Goal: Task Accomplishment & Management: Manage account settings

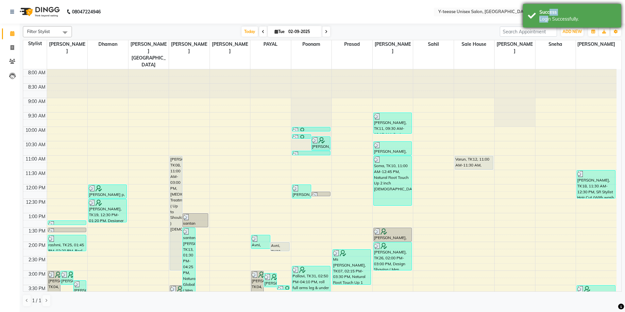
click at [548, 15] on div "Success Login Successfully." at bounding box center [572, 16] width 98 height 24
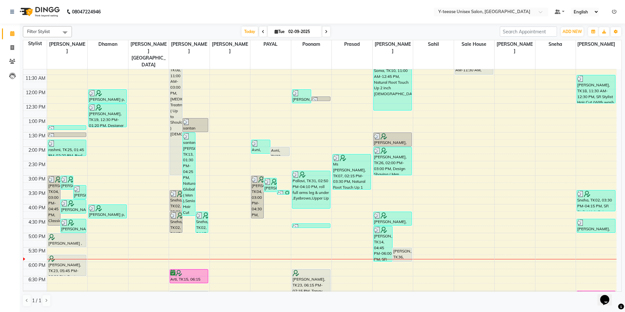
scroll to position [98, 0]
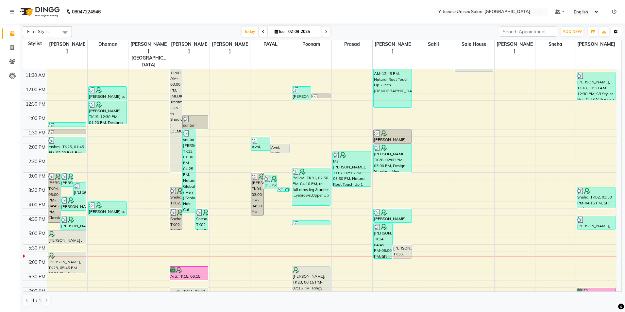
click at [617, 30] on icon "button" at bounding box center [616, 32] width 4 height 4
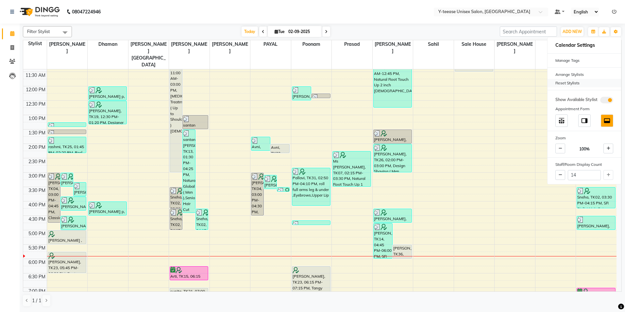
click at [568, 82] on div "Reset Stylists" at bounding box center [585, 83] width 74 height 9
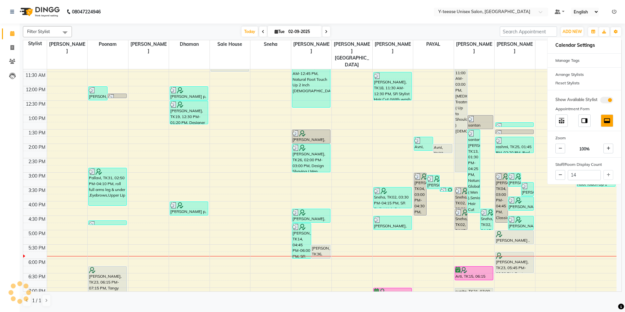
click at [441, 29] on div "[DATE] [DATE]" at bounding box center [286, 32] width 422 height 10
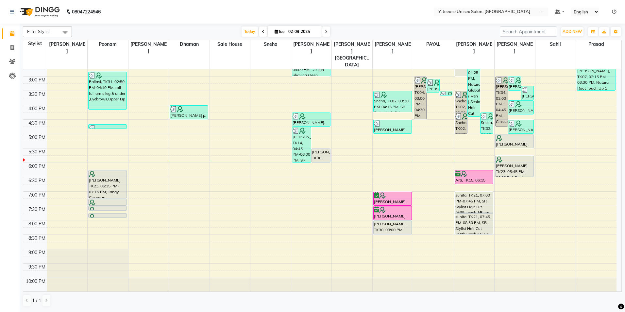
scroll to position [196, 0]
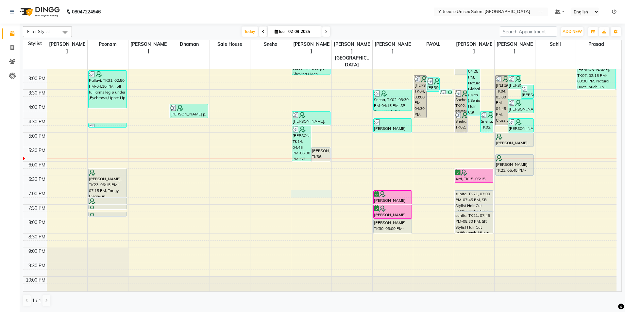
click at [309, 180] on div "8:00 AM 8:30 AM 9:00 AM 9:30 AM 10:00 AM 10:30 AM 11:00 AM 11:30 AM 12:00 PM 12…" at bounding box center [320, 89] width 594 height 431
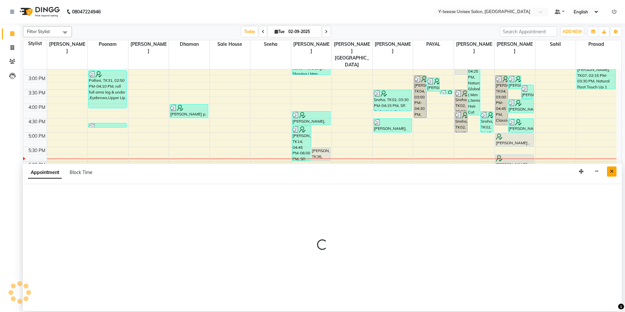
select select "67330"
select select "tentative"
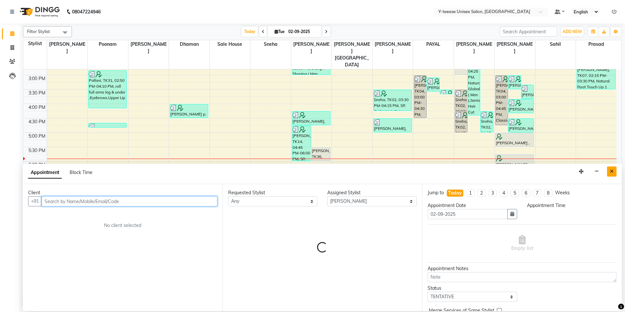
select select "1140"
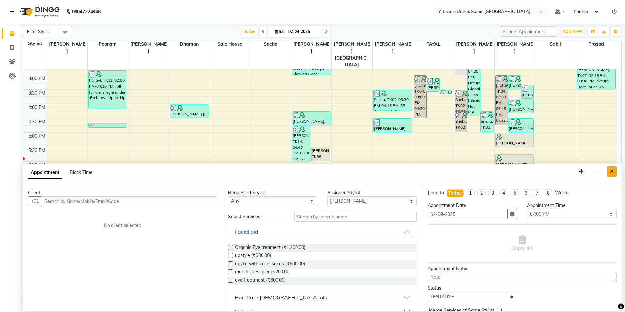
click at [610, 172] on button "Close" at bounding box center [611, 171] width 9 height 10
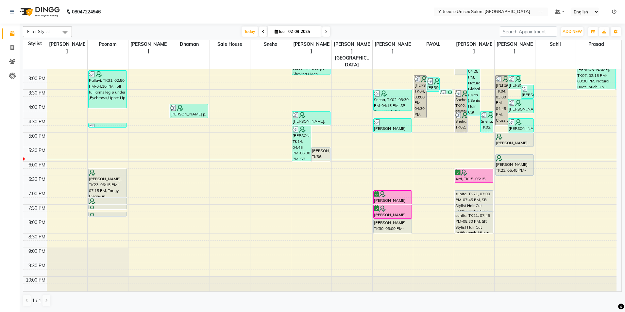
click at [396, 164] on div "8:00 AM 8:30 AM 9:00 AM 9:30 AM 10:00 AM 10:30 AM 11:00 AM 11:30 AM 12:00 PM 12…" at bounding box center [320, 89] width 594 height 431
select select "71319"
select select "tentative"
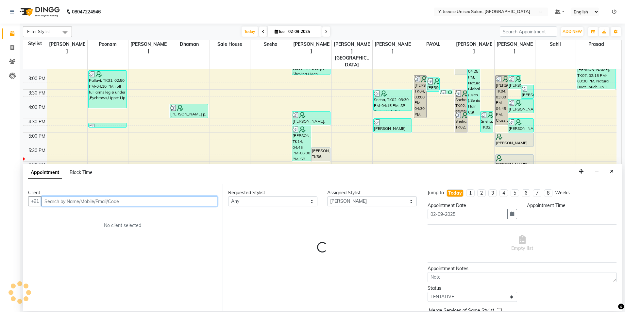
select select "1110"
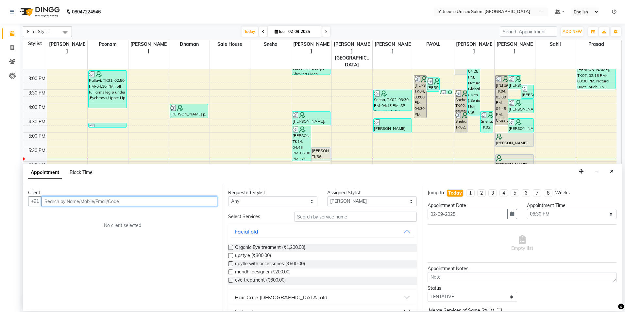
click at [115, 199] on input "text" at bounding box center [130, 201] width 176 height 10
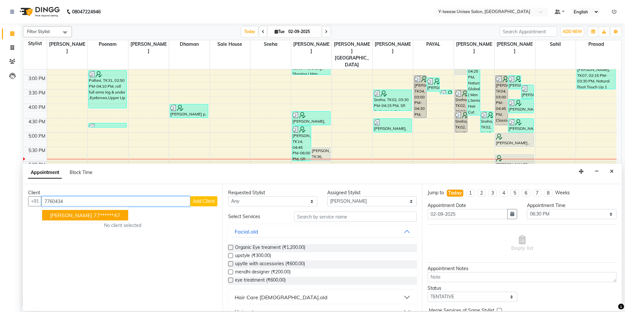
click at [103, 217] on ngb-highlight "77******47" at bounding box center [107, 215] width 27 height 7
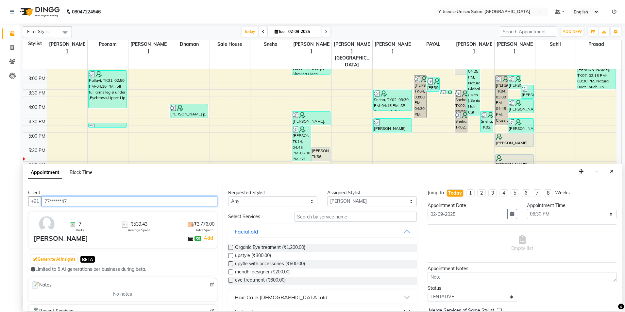
type input "77******47"
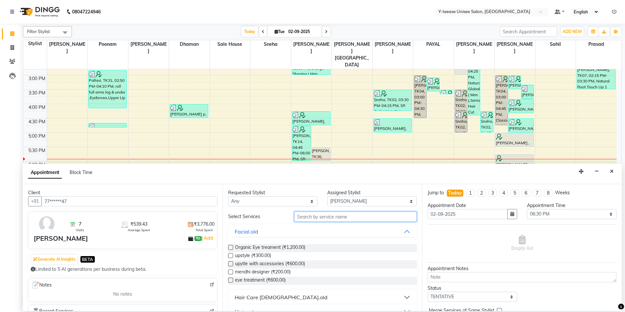
click at [335, 220] on input "text" at bounding box center [355, 217] width 123 height 10
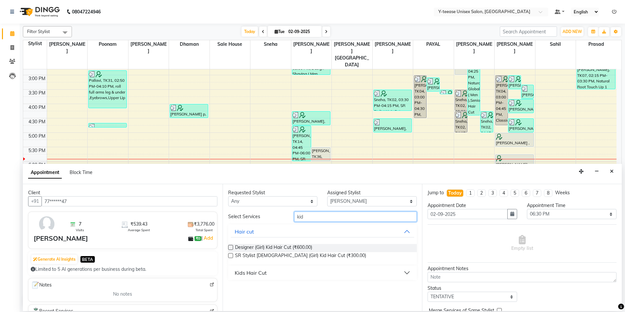
type input "kid"
click at [271, 273] on button "Kids Hair Cut" at bounding box center [323, 273] width 184 height 12
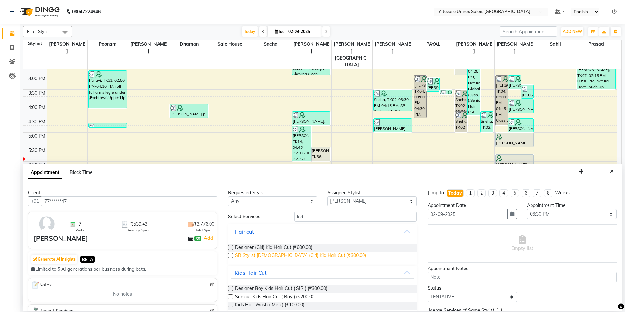
click at [274, 255] on span "SR Stylist [DEMOGRAPHIC_DATA] (Girl) Kid Hair Cut (₹300.00)" at bounding box center [300, 256] width 131 height 8
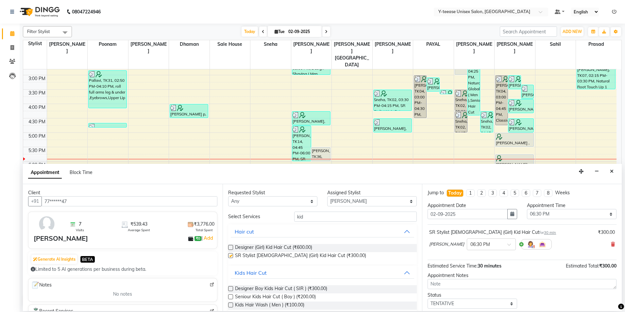
checkbox input "false"
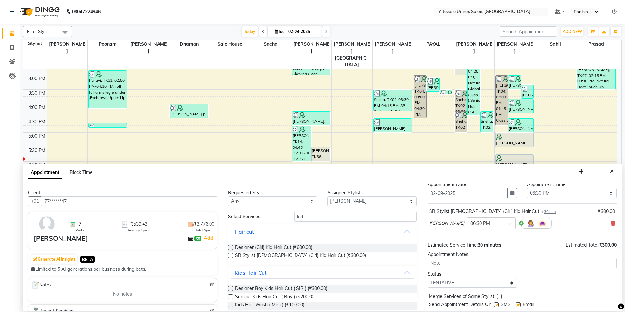
scroll to position [33, 0]
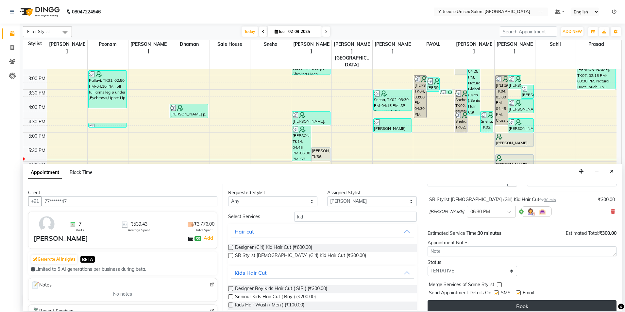
click at [480, 303] on button "Book" at bounding box center [522, 306] width 189 height 12
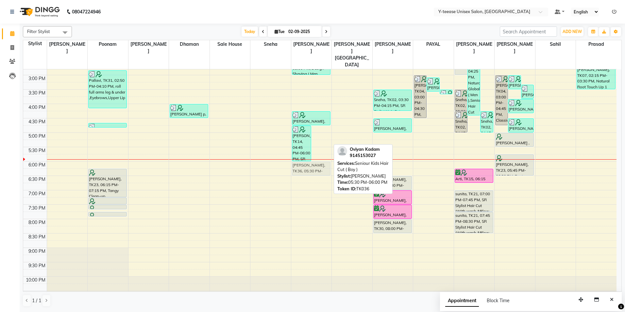
drag, startPoint x: 318, startPoint y: 141, endPoint x: 319, endPoint y: 157, distance: 15.4
click at [319, 157] on div "[PERSON_NAME], TK14, 04:45 PM-06:00 PM, SR Stylist Hair Cut (Without wash &Blow…" at bounding box center [311, 89] width 41 height 431
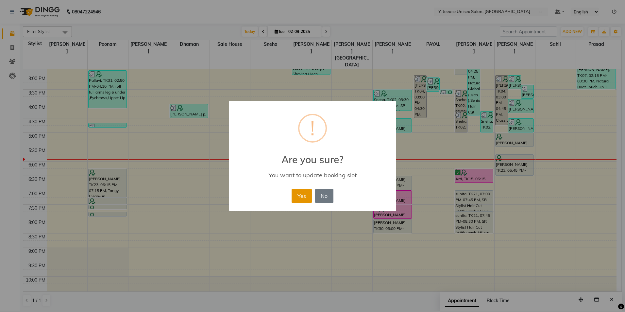
click at [306, 195] on button "Yes" at bounding box center [302, 196] width 20 height 14
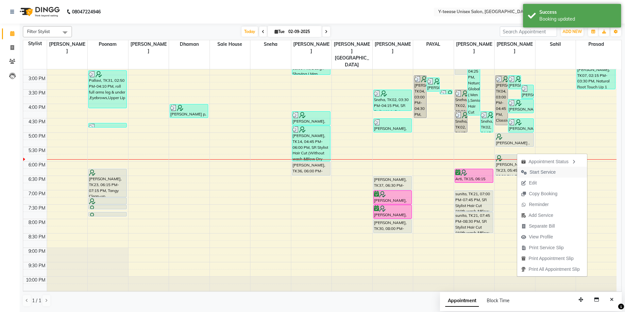
click at [534, 171] on span "Start Service" at bounding box center [543, 172] width 26 height 7
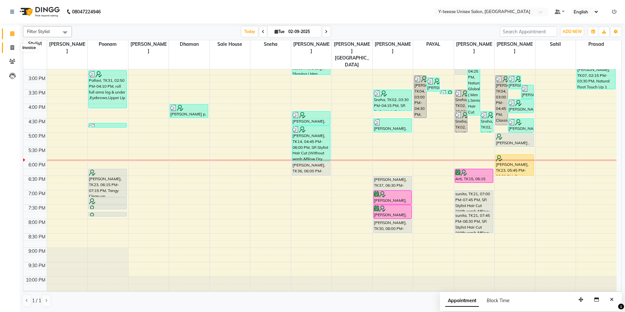
click at [12, 47] on icon at bounding box center [12, 47] width 4 height 5
select select "service"
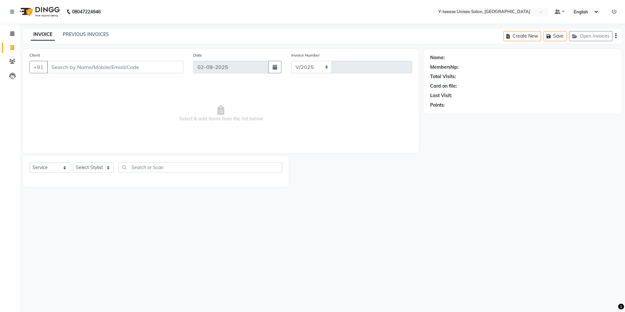
select select "4"
type input "6962"
click at [99, 167] on select "Select Stylist" at bounding box center [93, 168] width 41 height 10
select select "57"
click at [73, 163] on select "Select Stylist [PERSON_NAME] Dhaman [PERSON_NAME] [PERSON_NAME] nagar Manager M…" at bounding box center [101, 168] width 56 height 10
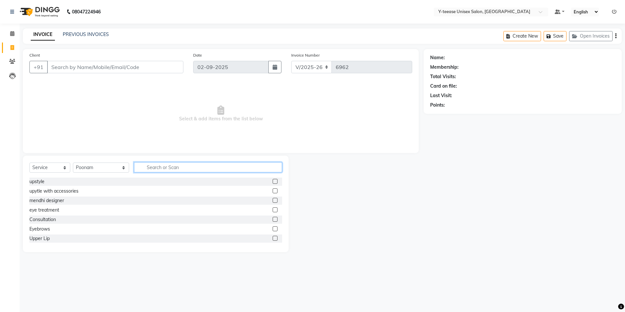
click at [178, 165] on input "text" at bounding box center [208, 167] width 148 height 10
type input "eye"
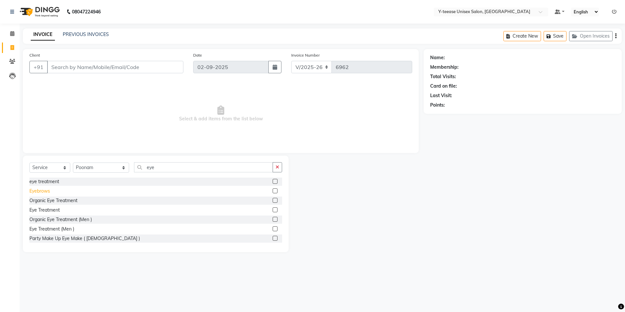
click at [37, 191] on div "Eyebrows" at bounding box center [39, 191] width 21 height 7
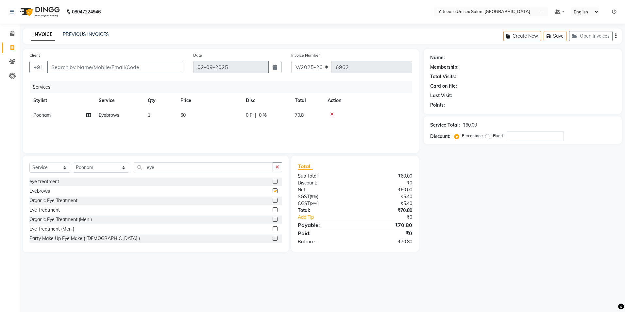
checkbox input "false"
click at [150, 167] on input "eye" at bounding box center [203, 167] width 139 height 10
type input "e"
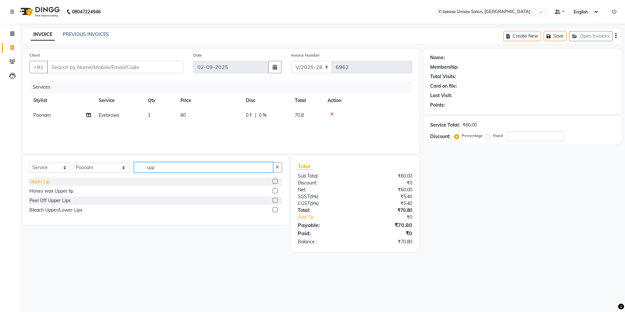
type input "upp"
drag, startPoint x: 44, startPoint y: 182, endPoint x: 55, endPoint y: 142, distance: 41.3
click at [44, 181] on div "Upper Lip" at bounding box center [39, 181] width 20 height 7
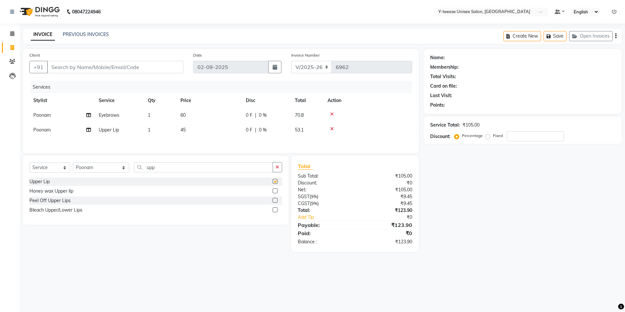
checkbox input "false"
click at [94, 67] on input "Client" at bounding box center [115, 67] width 136 height 12
type input "9"
type input "0"
type input "9545346102"
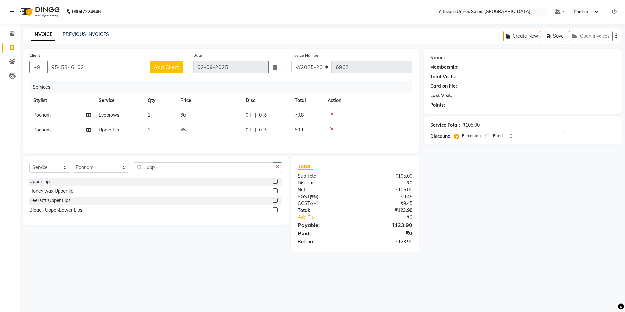
click at [167, 63] on button "Add Client" at bounding box center [167, 67] width 34 height 12
select select "22"
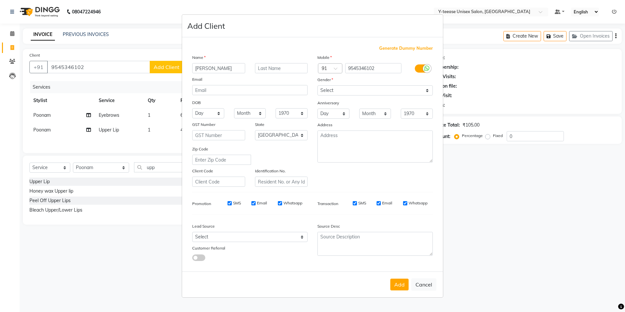
type input "[PERSON_NAME]"
drag, startPoint x: 263, startPoint y: 67, endPoint x: 281, endPoint y: 69, distance: 17.8
click at [268, 67] on input "text" at bounding box center [281, 68] width 53 height 10
click at [348, 85] on div "Gender" at bounding box center [375, 80] width 125 height 9
click at [349, 88] on select "Select [DEMOGRAPHIC_DATA] [DEMOGRAPHIC_DATA] Other Prefer Not To Say" at bounding box center [375, 90] width 115 height 10
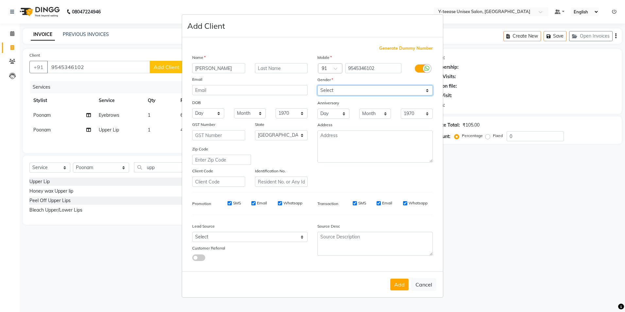
select select "[DEMOGRAPHIC_DATA]"
click at [318, 85] on select "Select [DEMOGRAPHIC_DATA] [DEMOGRAPHIC_DATA] Other Prefer Not To Say" at bounding box center [375, 90] width 115 height 10
click at [275, 60] on div "Name" at bounding box center [249, 58] width 125 height 9
click at [276, 67] on input "text" at bounding box center [281, 68] width 53 height 10
type input "Koyekar"
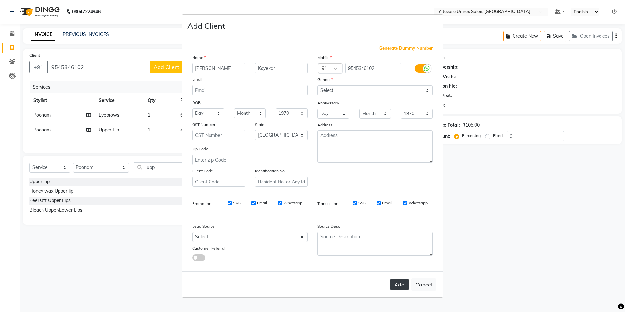
click at [401, 285] on button "Add" at bounding box center [399, 285] width 18 height 12
type input "95******02"
select select
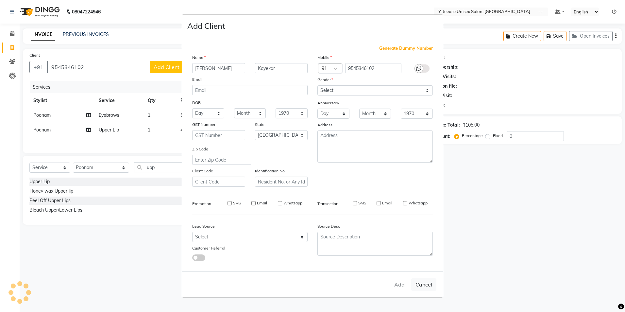
select select "null"
select select
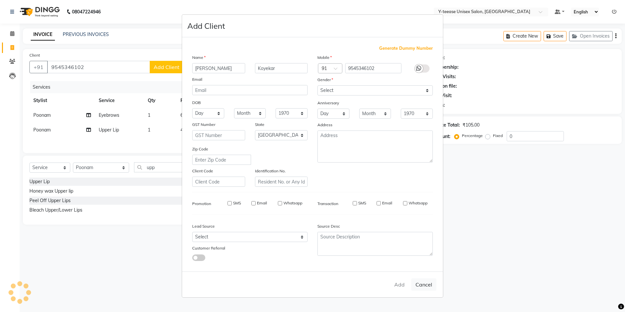
checkbox input "false"
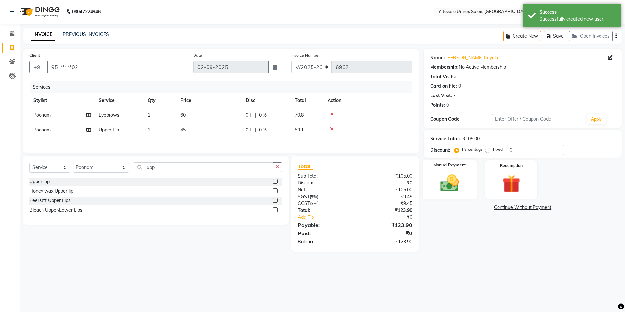
click at [440, 191] on img at bounding box center [450, 183] width 30 height 22
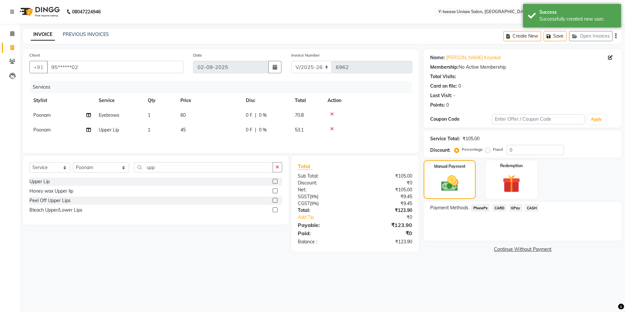
click at [518, 209] on span "GPay" at bounding box center [515, 208] width 13 height 8
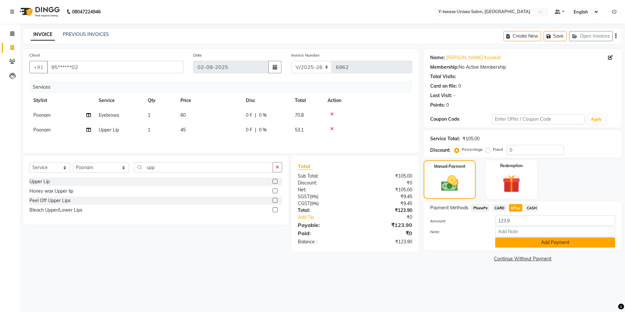
click at [515, 242] on button "Add Payment" at bounding box center [555, 242] width 120 height 10
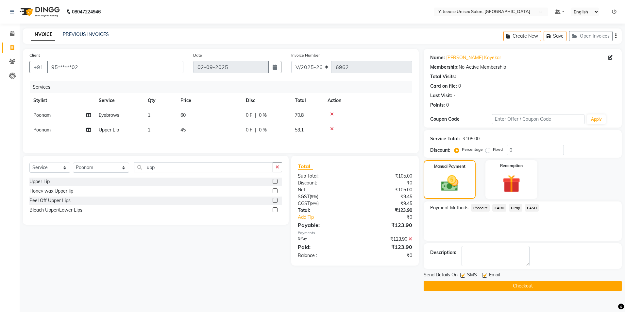
click at [492, 286] on button "Checkout" at bounding box center [523, 286] width 198 height 10
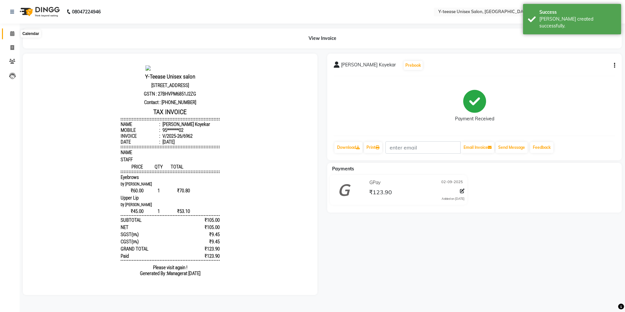
click at [14, 35] on icon at bounding box center [12, 33] width 4 height 5
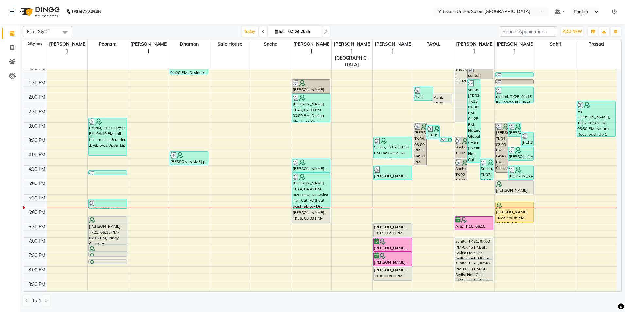
scroll to position [164, 0]
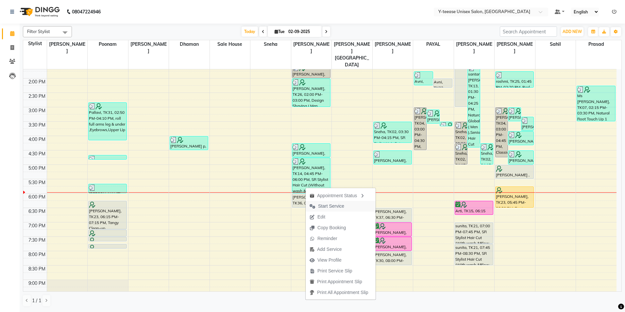
click at [350, 207] on button "Start Service" at bounding box center [341, 206] width 70 height 11
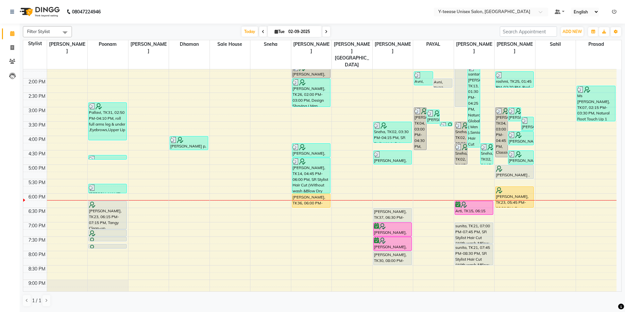
click at [415, 32] on div "[DATE] [DATE]" at bounding box center [286, 32] width 422 height 10
click at [297, 30] on input "02-09-2025" at bounding box center [302, 32] width 33 height 10
select select "9"
select select "2025"
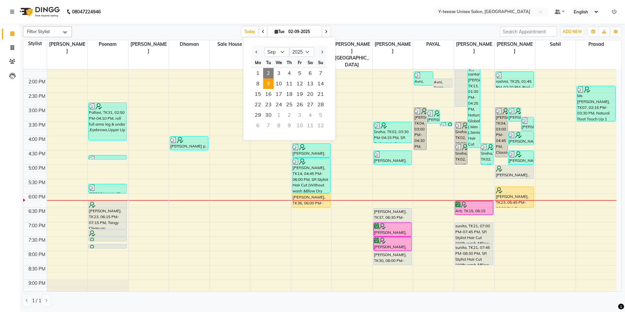
click at [270, 87] on span "9" at bounding box center [268, 83] width 10 height 10
type input "[DATE]"
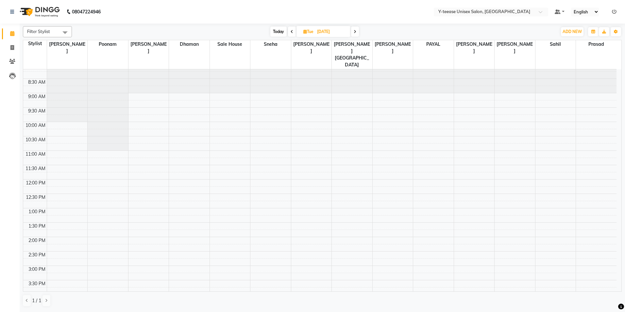
scroll to position [0, 0]
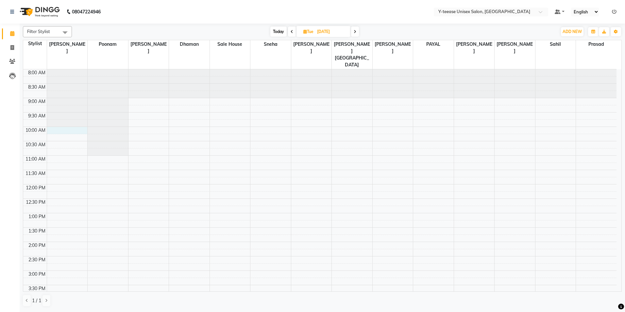
click at [71, 119] on div "8:00 AM 8:30 AM 9:00 AM 9:30 AM 10:00 AM 10:30 AM 11:00 AM 11:30 AM 12:00 PM 12…" at bounding box center [320, 284] width 594 height 431
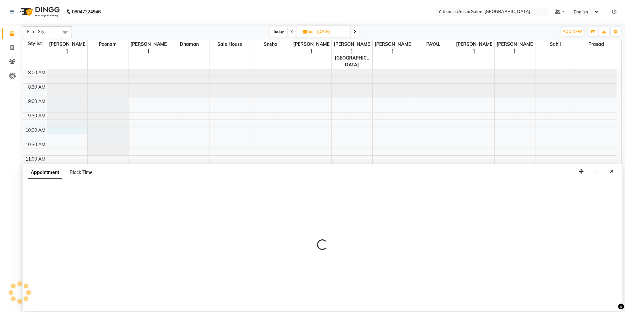
select select "56"
select select "tentative"
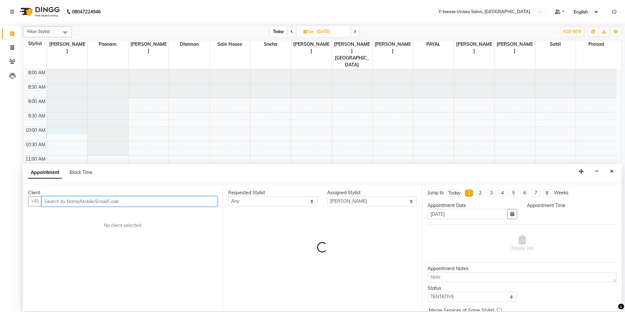
select select "600"
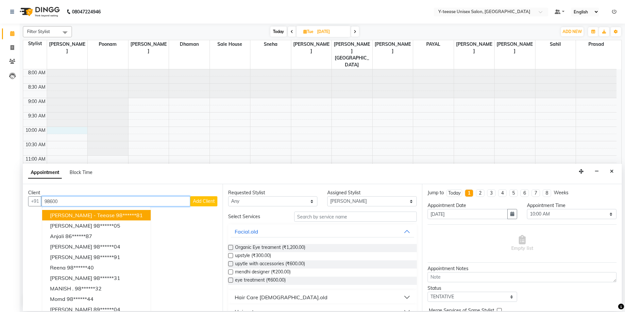
drag, startPoint x: 109, startPoint y: 215, endPoint x: 210, endPoint y: 221, distance: 101.5
click at [109, 215] on button "[PERSON_NAME] - Teease 98******81" at bounding box center [96, 215] width 109 height 10
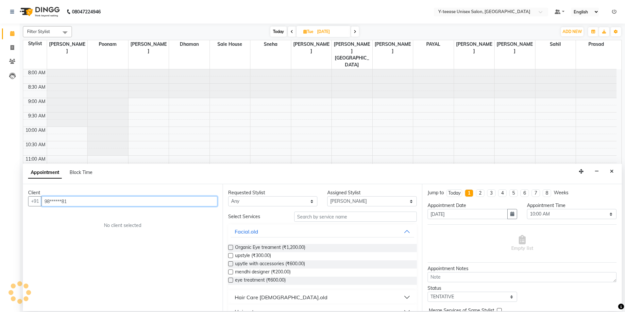
type input "98******81"
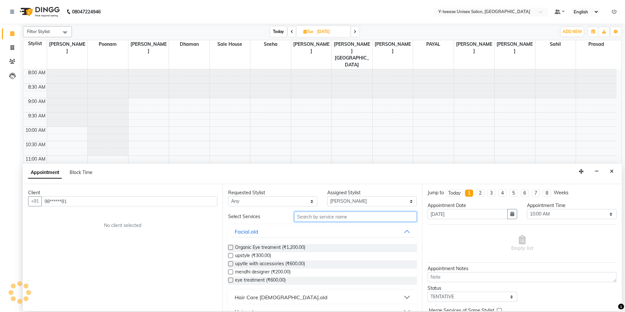
click at [328, 218] on input "text" at bounding box center [355, 217] width 123 height 10
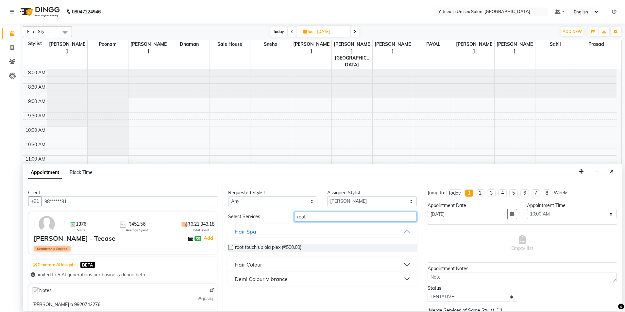
type input "root"
click at [247, 266] on div "Hair Colour" at bounding box center [248, 265] width 27 height 8
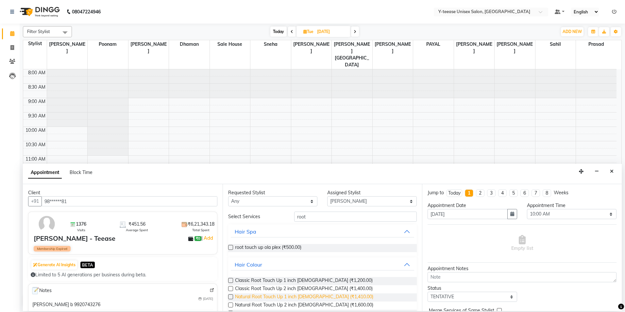
drag, startPoint x: 260, startPoint y: 293, endPoint x: 270, endPoint y: 291, distance: 11.0
click at [260, 294] on span "Natural Root Touch Up 1 inch [DEMOGRAPHIC_DATA] (₹1,410.00)" at bounding box center [304, 297] width 138 height 8
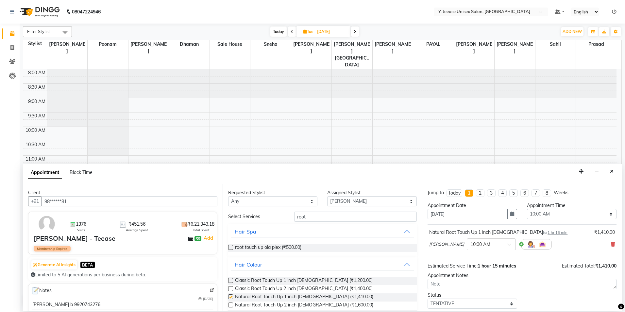
checkbox input "false"
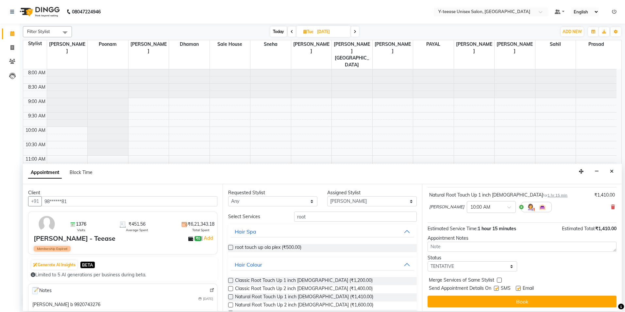
scroll to position [39, 0]
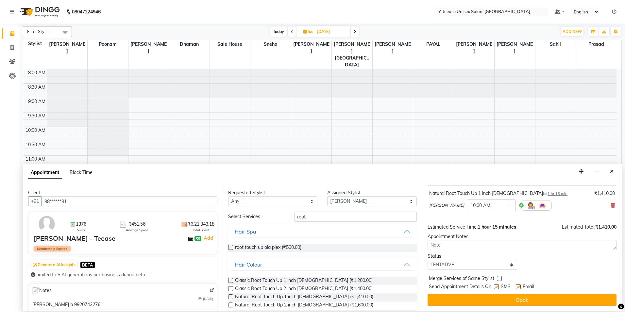
click at [483, 299] on button "Book" at bounding box center [522, 300] width 189 height 12
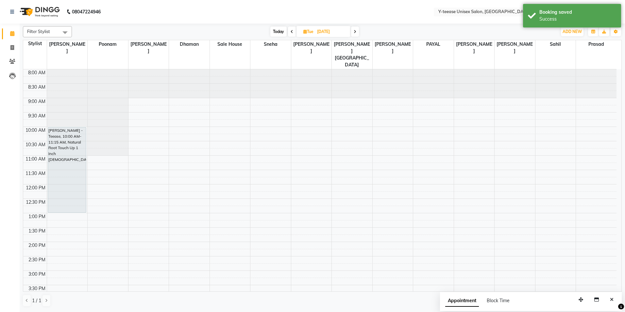
drag, startPoint x: 74, startPoint y: 148, endPoint x: 76, endPoint y: 196, distance: 47.2
click at [76, 195] on div "[PERSON_NAME] - Teease, 10:00 AM-11:15 AM, Natural Root Touch Up 1 inch [DEMOGR…" at bounding box center [67, 284] width 41 height 431
click at [312, 115] on div "8:00 AM 8:30 AM 9:00 AM 9:30 AM 10:00 AM 10:30 AM 11:00 AM 11:30 AM 12:00 PM 12…" at bounding box center [320, 284] width 594 height 431
select select "67330"
select select "tentative"
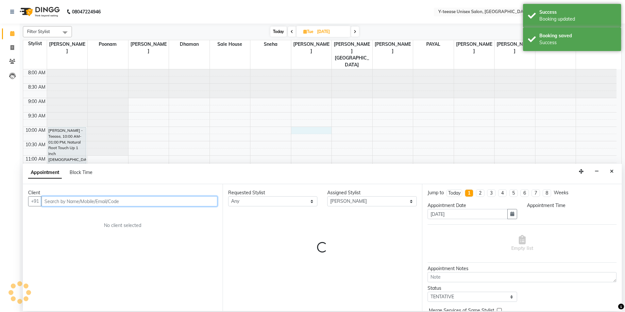
select select "600"
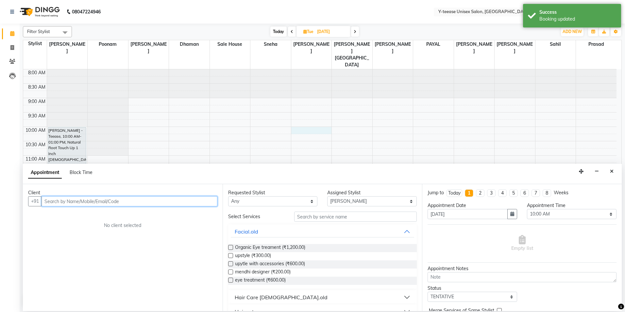
click at [95, 200] on input "text" at bounding box center [130, 201] width 176 height 10
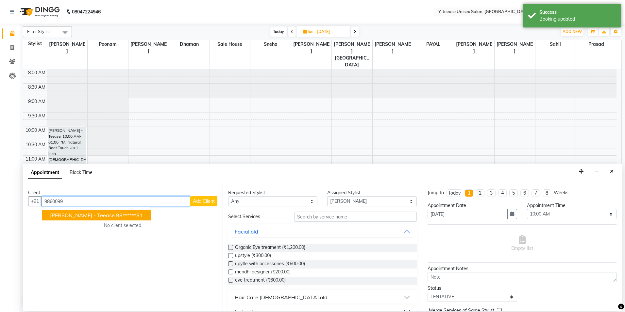
click at [94, 216] on span "[PERSON_NAME] - Teease" at bounding box center [82, 215] width 65 height 7
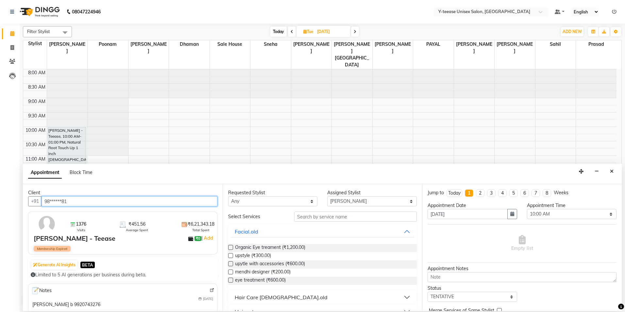
type input "98******81"
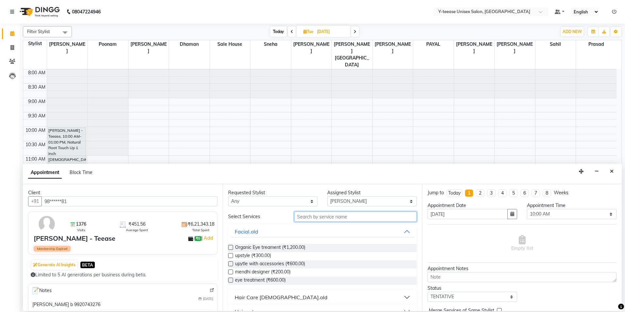
click at [320, 218] on input "text" at bounding box center [355, 217] width 123 height 10
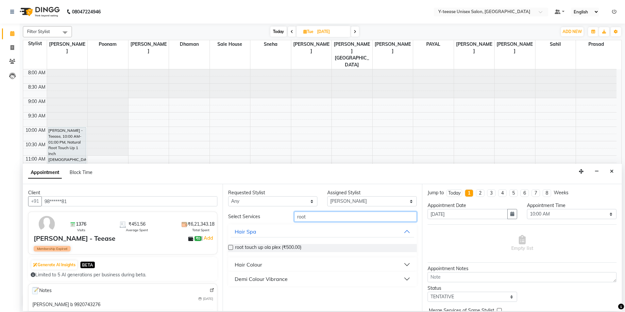
type input "root"
click at [251, 265] on div "Hair Colour" at bounding box center [248, 265] width 27 height 8
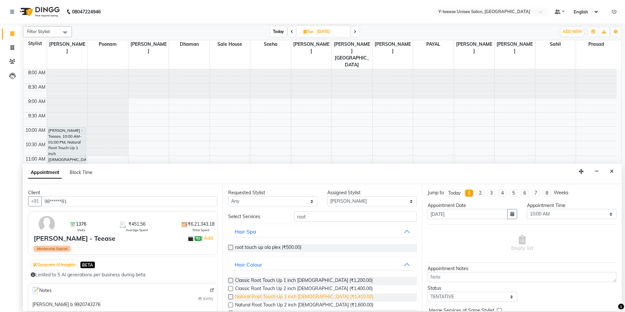
click at [268, 295] on span "Natural Root Touch Up 1 inch [DEMOGRAPHIC_DATA] (₹1,410.00)" at bounding box center [304, 297] width 138 height 8
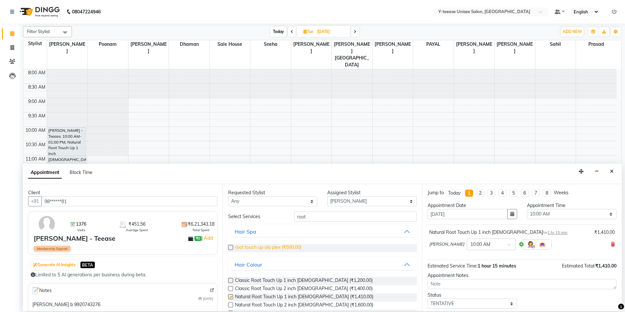
checkbox input "false"
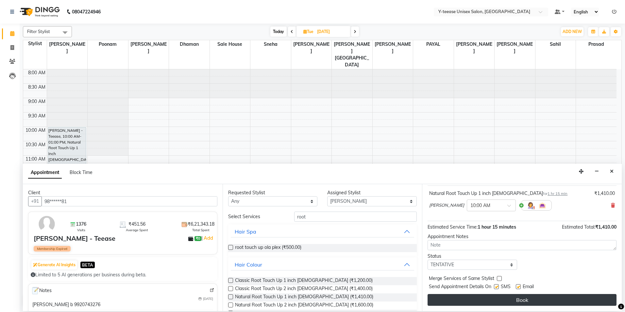
click at [514, 303] on button "Book" at bounding box center [522, 300] width 189 height 12
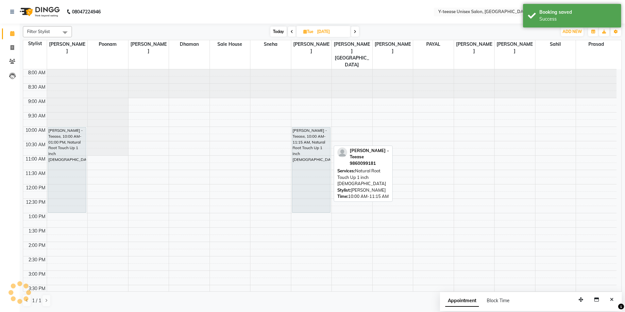
drag, startPoint x: 314, startPoint y: 147, endPoint x: 317, endPoint y: 193, distance: 45.5
click at [317, 193] on div "[PERSON_NAME] - Teease, 10:00 AM-11:15 AM, Natural Root Touch Up 1 inch [DEMOGR…" at bounding box center [311, 284] width 41 height 431
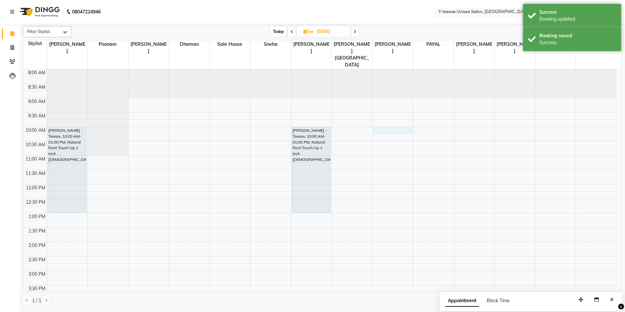
click at [389, 116] on div "8:00 AM 8:30 AM 9:00 AM 9:30 AM 10:00 AM 10:30 AM 11:00 AM 11:30 AM 12:00 PM 12…" at bounding box center [320, 284] width 594 height 431
select select "71319"
select select "600"
select select "tentative"
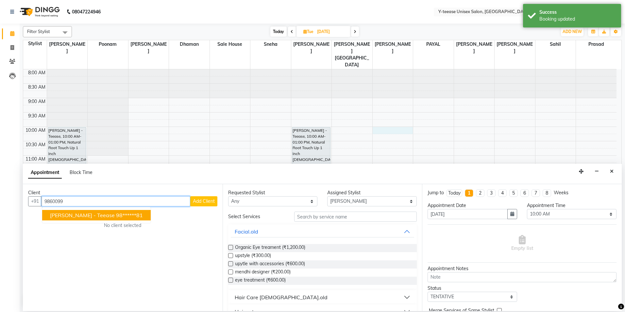
click at [127, 211] on button "[PERSON_NAME] - Teease 98******81" at bounding box center [96, 215] width 109 height 10
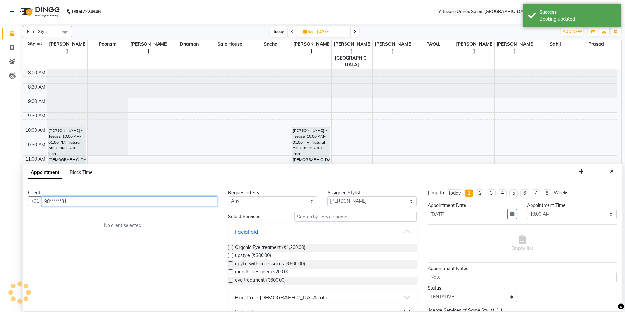
type input "98******81"
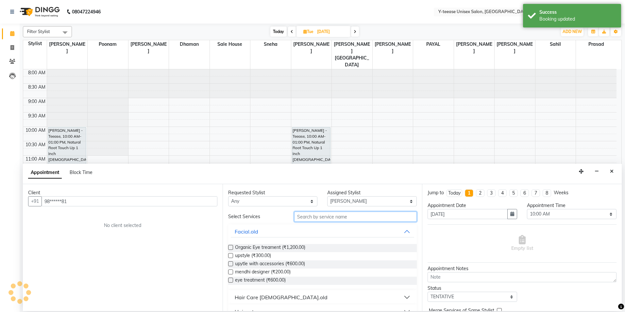
click at [347, 221] on input "text" at bounding box center [355, 217] width 123 height 10
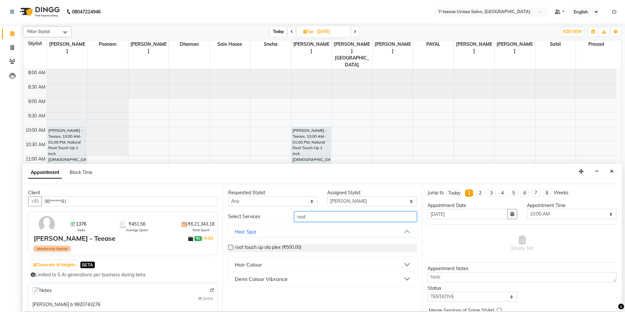
type input "root"
click at [265, 264] on button "Hair Colour" at bounding box center [323, 265] width 184 height 12
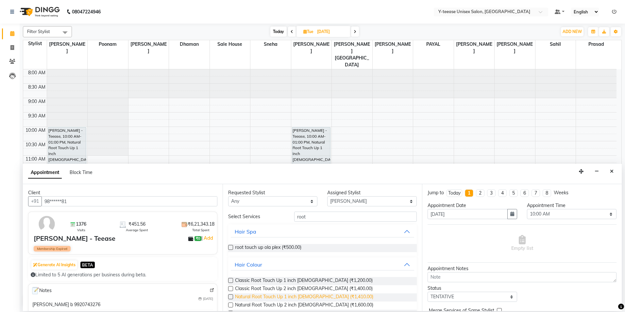
click at [256, 296] on span "Natural Root Touch Up 1 inch [DEMOGRAPHIC_DATA] (₹1,410.00)" at bounding box center [304, 297] width 138 height 8
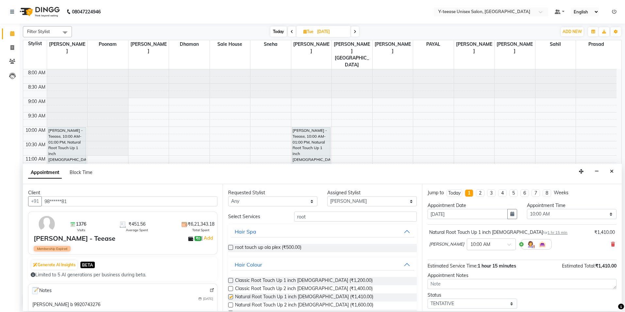
checkbox input "false"
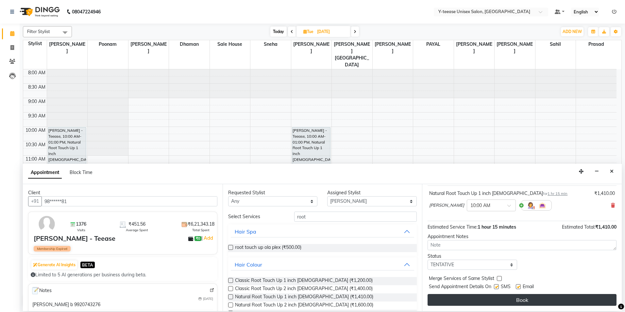
click at [502, 300] on button "Book" at bounding box center [522, 300] width 189 height 12
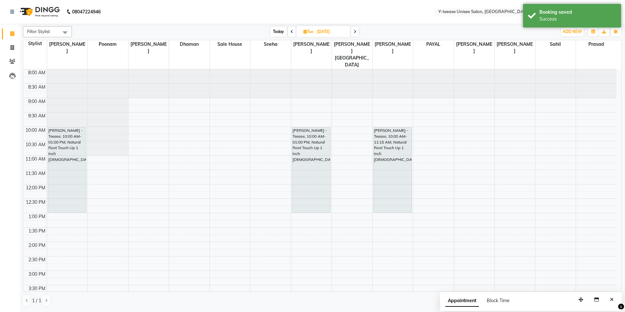
drag, startPoint x: 399, startPoint y: 148, endPoint x: 400, endPoint y: 194, distance: 45.8
click at [399, 194] on div "[PERSON_NAME] - Teease, 10:00 AM-11:15 AM, Natural Root Touch Up 1 inch [DEMOGR…" at bounding box center [393, 284] width 41 height 431
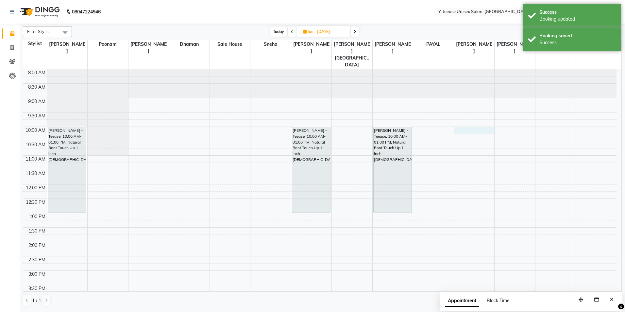
click at [470, 115] on div "8:00 AM 8:30 AM 9:00 AM 9:30 AM 10:00 AM 10:30 AM 11:00 AM 11:30 AM 12:00 PM 12…" at bounding box center [320, 284] width 594 height 431
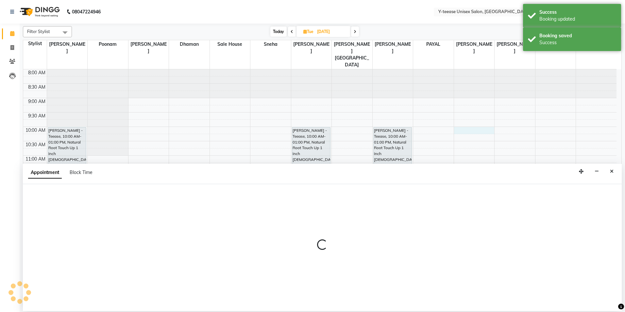
select select "81457"
select select "600"
select select "tentative"
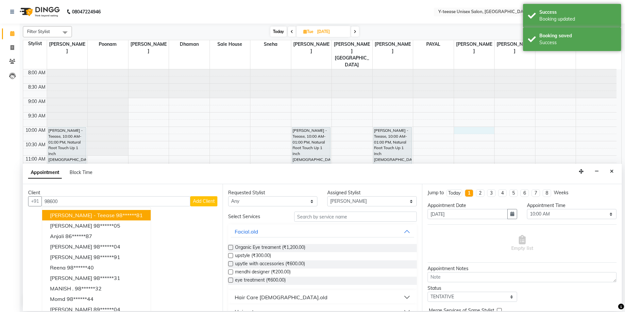
click at [117, 216] on ngb-highlight "98******81" at bounding box center [129, 215] width 27 height 7
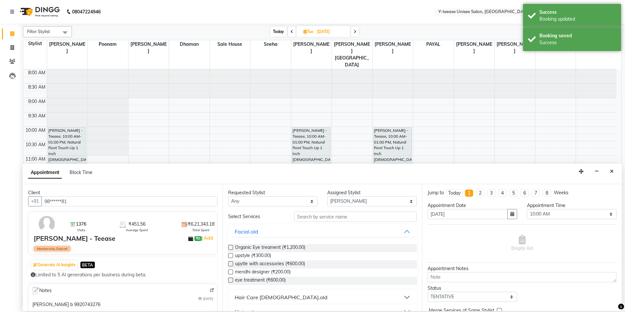
type input "98******81"
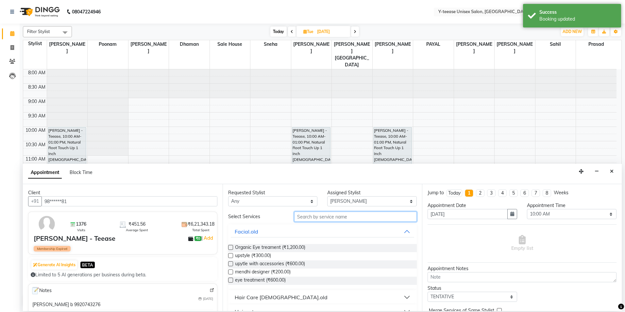
click at [339, 218] on input "text" at bounding box center [355, 217] width 123 height 10
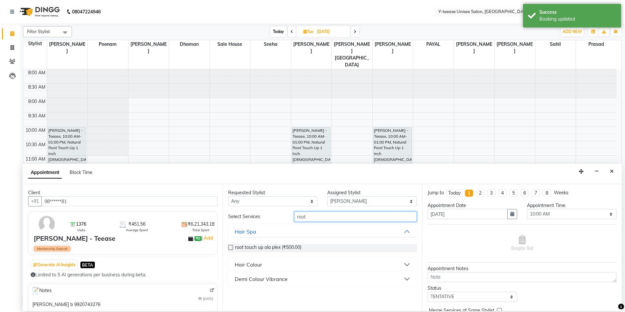
type input "root"
click at [270, 266] on button "Hair Colour" at bounding box center [323, 265] width 184 height 12
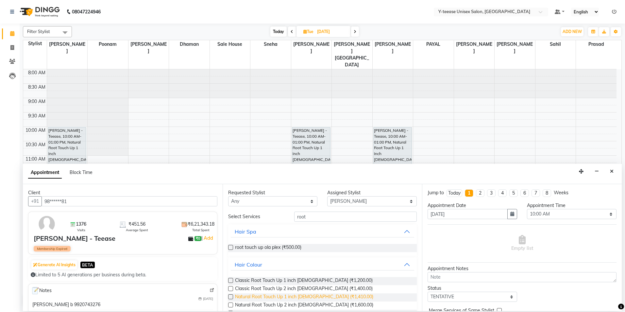
click at [273, 294] on span "Natural Root Touch Up 1 inch [DEMOGRAPHIC_DATA] (₹1,410.00)" at bounding box center [304, 297] width 138 height 8
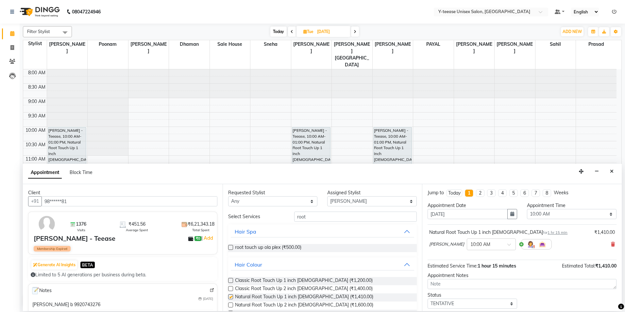
checkbox input "false"
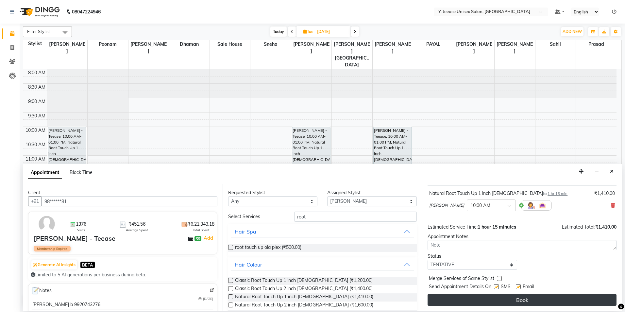
click at [488, 297] on button "Book" at bounding box center [522, 300] width 189 height 12
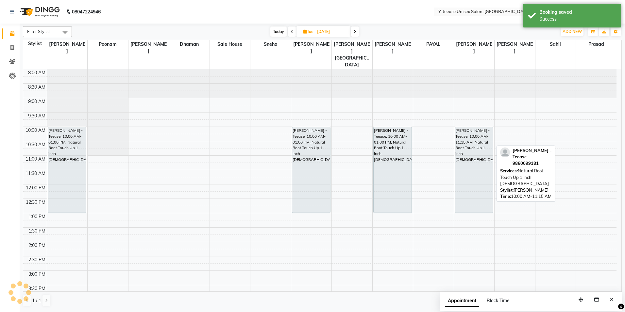
drag, startPoint x: 481, startPoint y: 147, endPoint x: 481, endPoint y: 195, distance: 47.4
click at [481, 195] on div "[PERSON_NAME] - Teease, 10:00 AM-11:15 AM, Natural Root Touch Up 1 inch [DEMOGR…" at bounding box center [474, 284] width 41 height 431
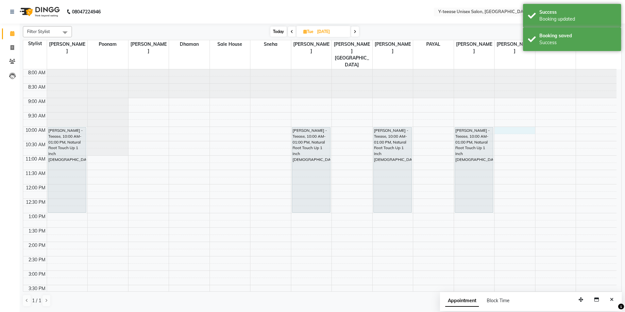
click at [514, 113] on div "8:00 AM 8:30 AM 9:00 AM 9:30 AM 10:00 AM 10:30 AM 11:00 AM 11:30 AM 12:00 PM 12…" at bounding box center [320, 284] width 594 height 431
select select "86041"
select select "600"
select select "tentative"
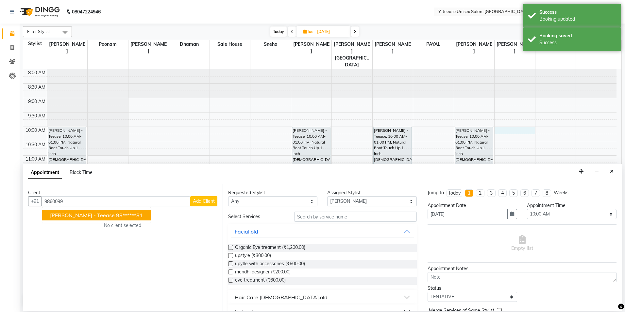
drag, startPoint x: 113, startPoint y: 213, endPoint x: 117, endPoint y: 214, distance: 3.9
click at [116, 213] on ngb-highlight "98******81" at bounding box center [129, 215] width 27 height 7
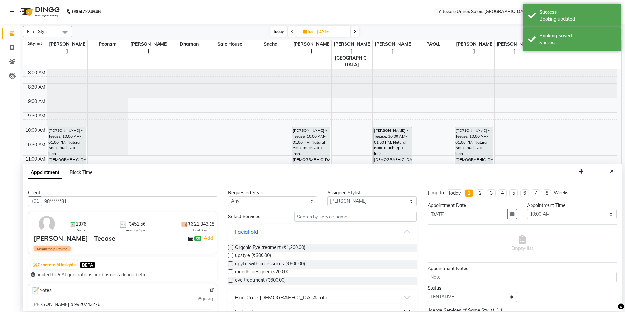
type input "98******81"
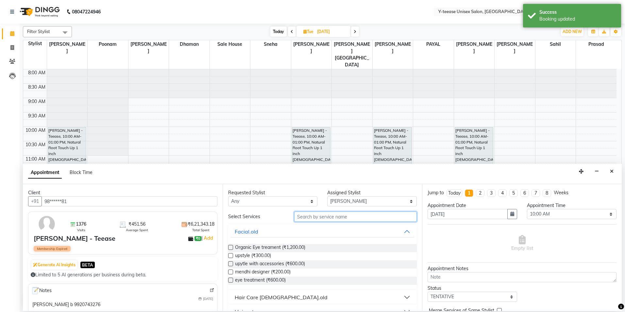
click at [313, 216] on input "text" at bounding box center [355, 217] width 123 height 10
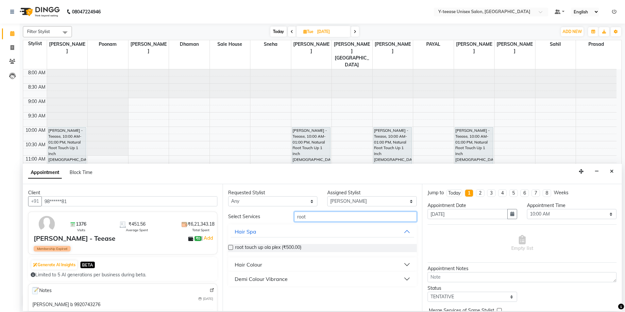
type input "root"
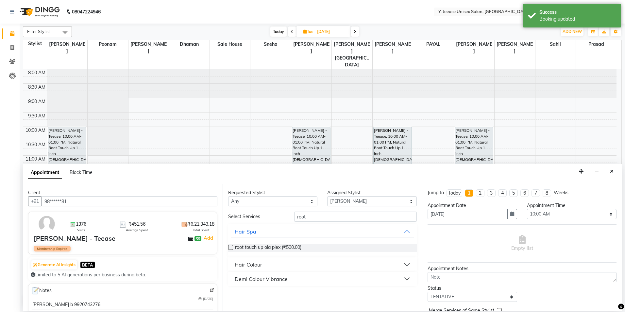
click at [259, 262] on div "Hair Colour" at bounding box center [248, 265] width 27 height 8
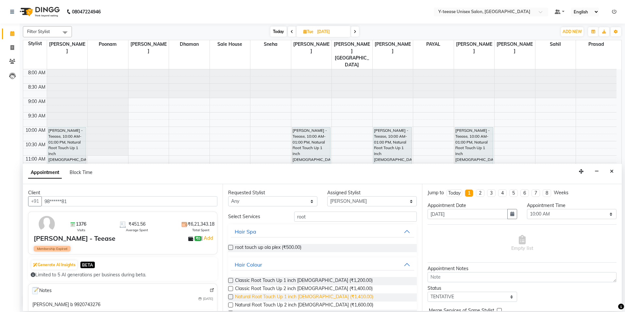
click at [276, 297] on span "Natural Root Touch Up 1 inch [DEMOGRAPHIC_DATA] (₹1,410.00)" at bounding box center [304, 297] width 138 height 8
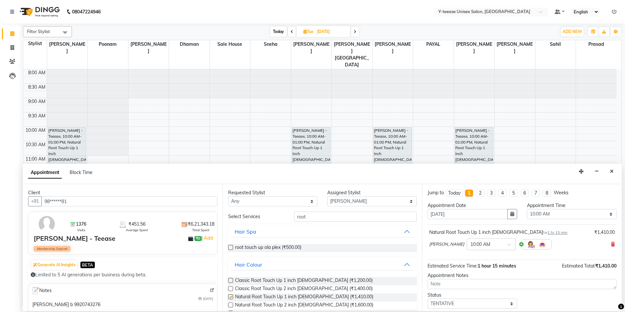
checkbox input "false"
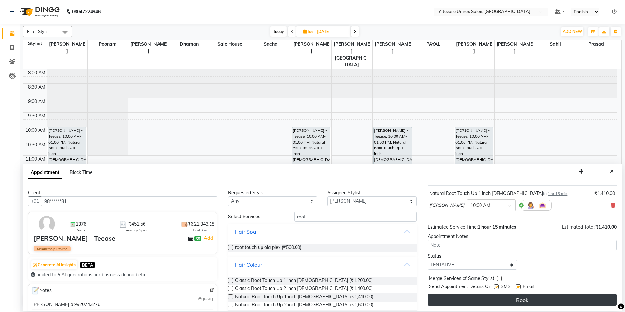
click at [498, 304] on button "Book" at bounding box center [522, 300] width 189 height 12
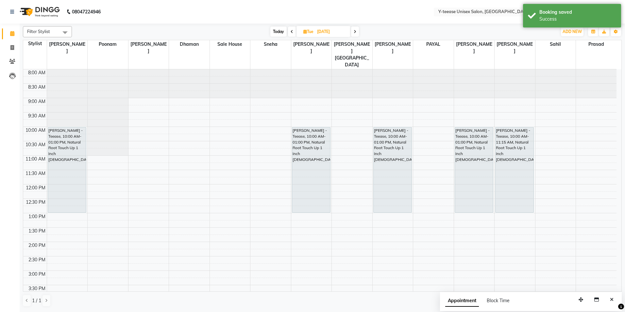
drag, startPoint x: 523, startPoint y: 148, endPoint x: 524, endPoint y: 192, distance: 44.2
click at [524, 196] on div "[PERSON_NAME] - Teease, 10:00 AM-11:15 AM, Natural Root Touch Up 1 inch [DEMOGR…" at bounding box center [515, 284] width 41 height 431
click at [588, 116] on div "8:00 AM 8:30 AM 9:00 AM 9:30 AM 10:00 AM 10:30 AM 11:00 AM 11:30 AM 12:00 PM 12…" at bounding box center [320, 284] width 594 height 431
select select "88412"
select select "600"
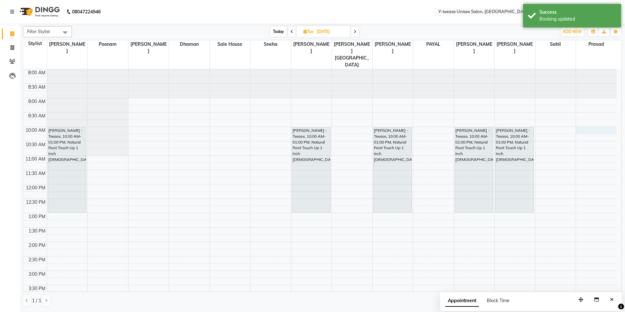
select select "tentative"
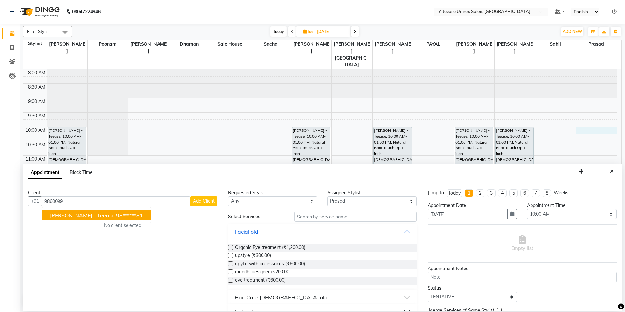
click at [116, 216] on ngb-highlight "98******81" at bounding box center [129, 215] width 27 height 7
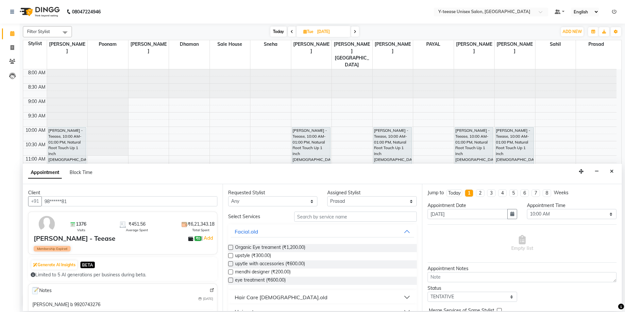
type input "98******81"
click at [337, 217] on input "text" at bounding box center [355, 217] width 123 height 10
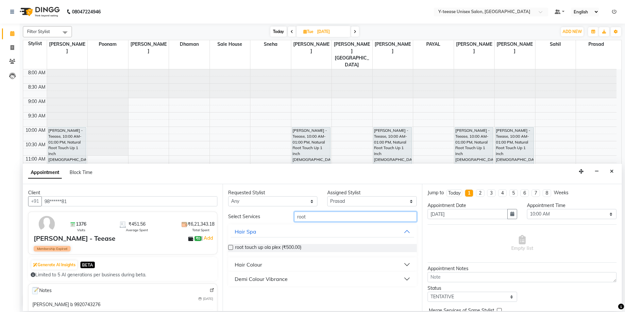
type input "root"
click at [268, 261] on button "Hair Colour" at bounding box center [323, 265] width 184 height 12
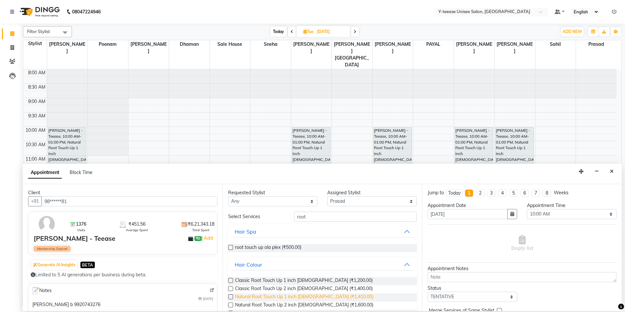
click at [276, 298] on span "Natural Root Touch Up 1 inch [DEMOGRAPHIC_DATA] (₹1,410.00)" at bounding box center [304, 297] width 138 height 8
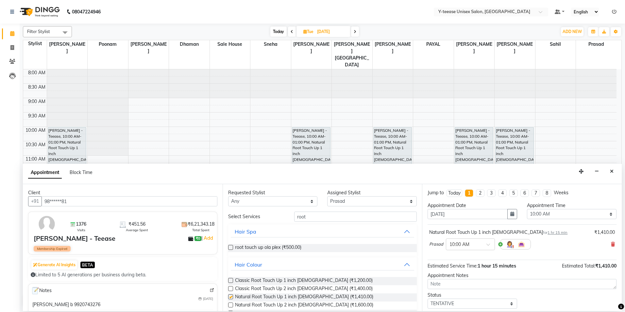
checkbox input "false"
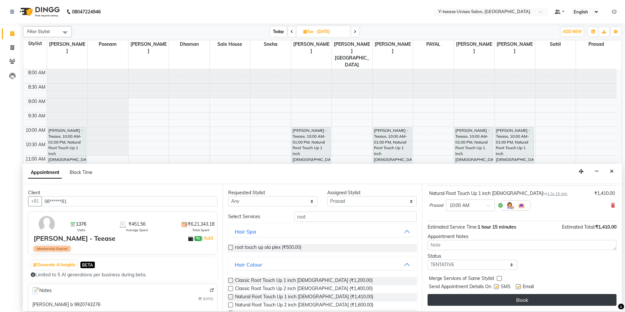
click at [482, 303] on button "Book" at bounding box center [522, 300] width 189 height 12
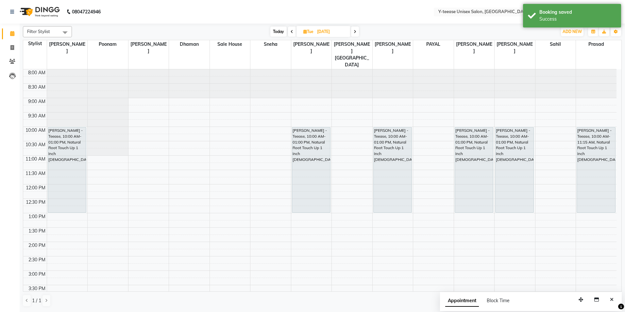
drag, startPoint x: 600, startPoint y: 148, endPoint x: 603, endPoint y: 195, distance: 46.9
click at [605, 194] on div "[PERSON_NAME] - Teease, 10:00 AM-11:15 AM, Natural Root Touch Up 1 inch [DEMOGR…" at bounding box center [596, 284] width 41 height 431
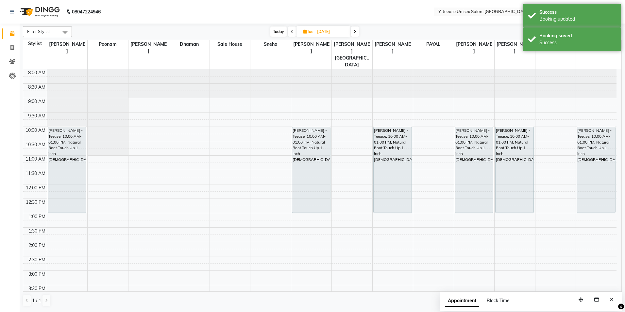
click at [278, 31] on span "Today" at bounding box center [278, 31] width 16 height 10
type input "02-09-2025"
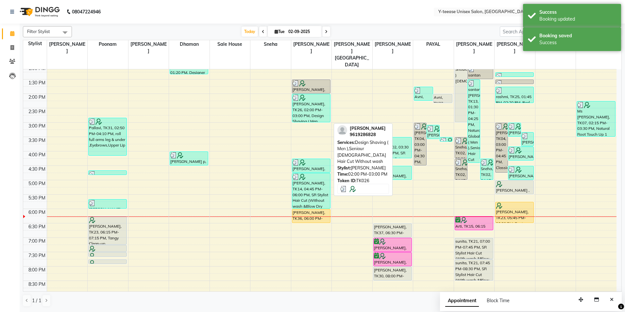
scroll to position [196, 0]
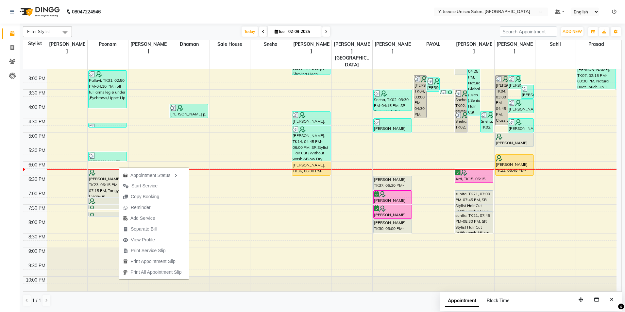
click at [146, 185] on span "Start Service" at bounding box center [144, 185] width 26 height 7
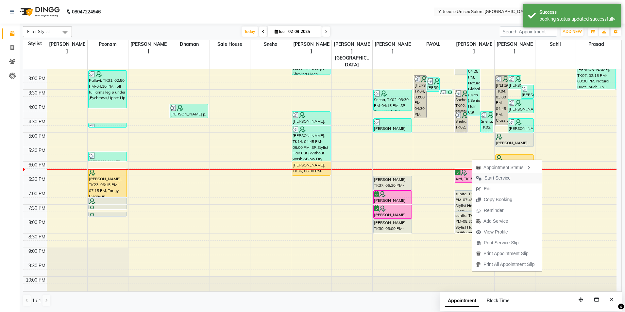
click at [485, 180] on span "Start Service" at bounding box center [498, 178] width 26 height 7
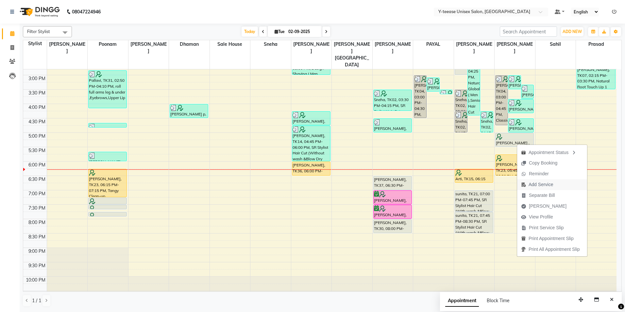
click at [542, 183] on span "Add Service" at bounding box center [541, 184] width 25 height 7
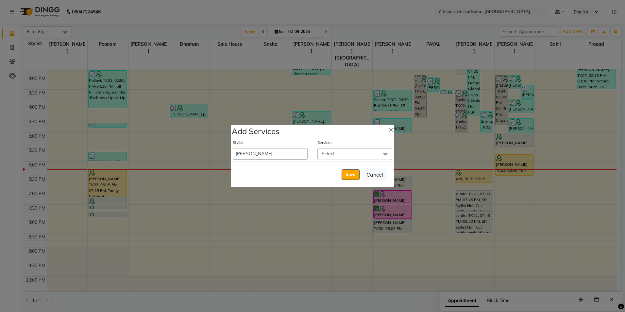
click at [373, 147] on div "Services" at bounding box center [355, 144] width 75 height 9
click at [361, 153] on span "Select" at bounding box center [355, 153] width 75 height 11
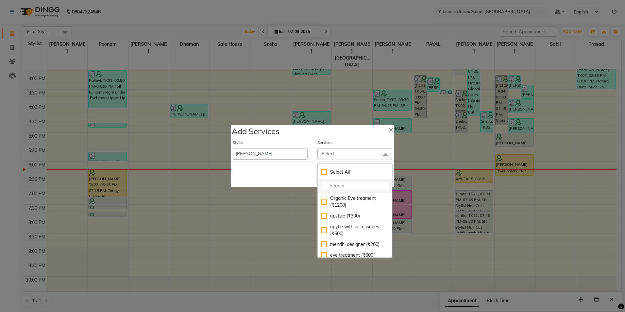
click at [347, 185] on input "multiselect-search" at bounding box center [355, 185] width 68 height 7
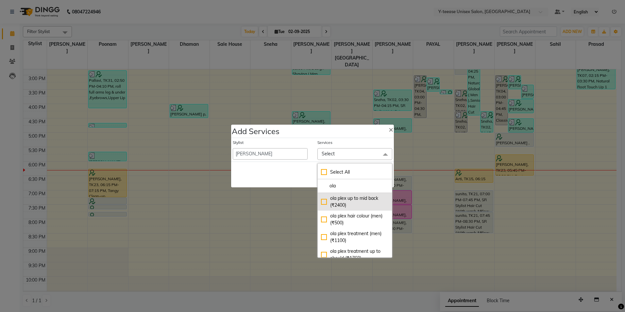
type input "ola"
click at [355, 204] on div "ola plex up to mid back (₹2400)" at bounding box center [355, 202] width 68 height 14
checkbox input "true"
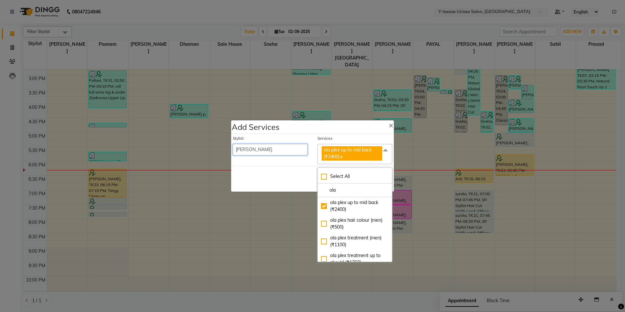
click at [259, 156] on div "Stylist [PERSON_NAME] Dhaman [PERSON_NAME] [PERSON_NAME] nagar Manager [PERSON_…" at bounding box center [270, 149] width 85 height 29
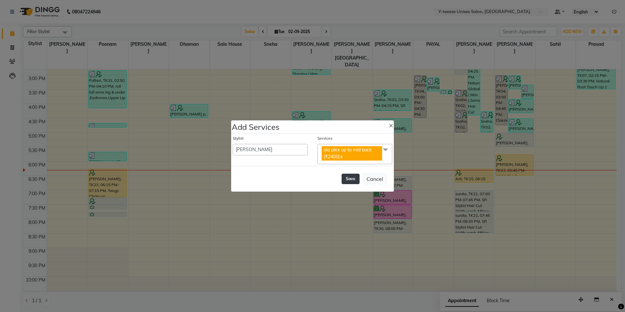
click at [350, 176] on button "Save" at bounding box center [351, 179] width 18 height 10
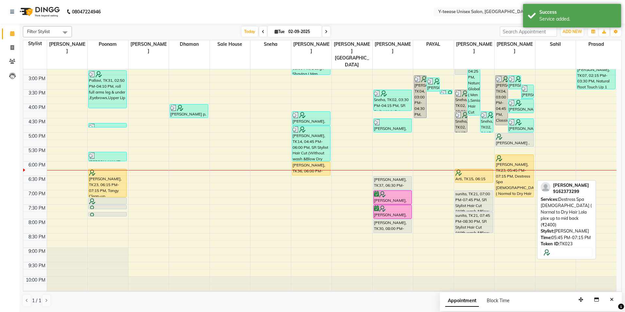
click at [519, 168] on div "[PERSON_NAME], TK23, 05:45 PM-07:15 PM, Destress Spa [DEMOGRAPHIC_DATA] ( Norma…" at bounding box center [515, 176] width 38 height 42
select select "1"
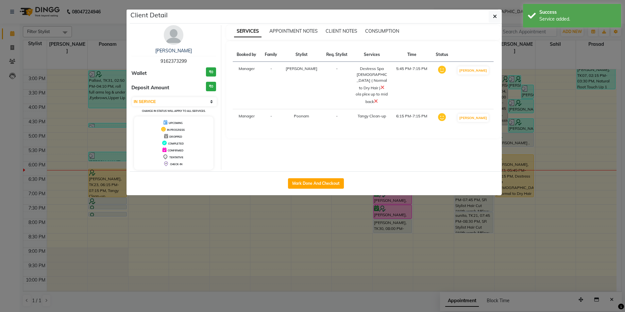
click at [381, 85] on icon at bounding box center [383, 87] width 4 height 5
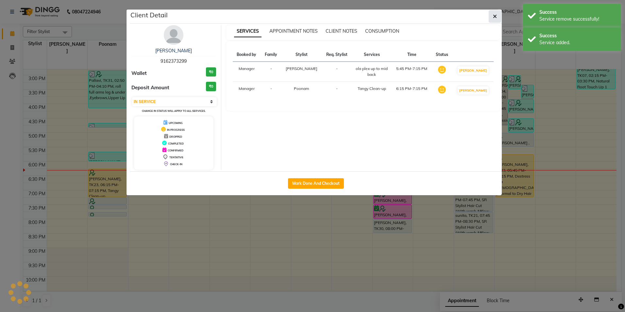
click at [498, 17] on button "button" at bounding box center [495, 16] width 12 height 12
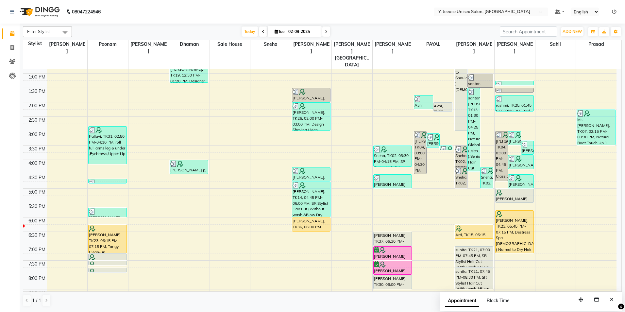
scroll to position [130, 0]
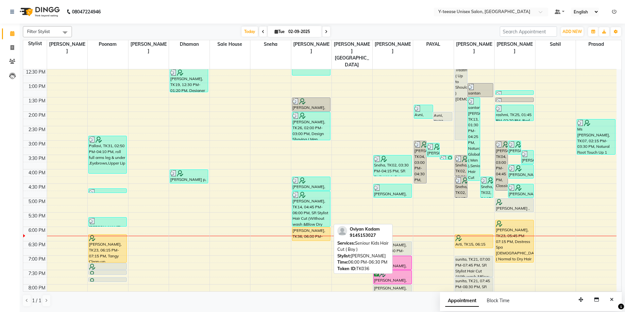
click at [318, 227] on div "[PERSON_NAME], TK36, 06:00 PM-06:30 PM, Seniour Kids Hair Cut ( Boy )" at bounding box center [311, 233] width 38 height 13
select select "1"
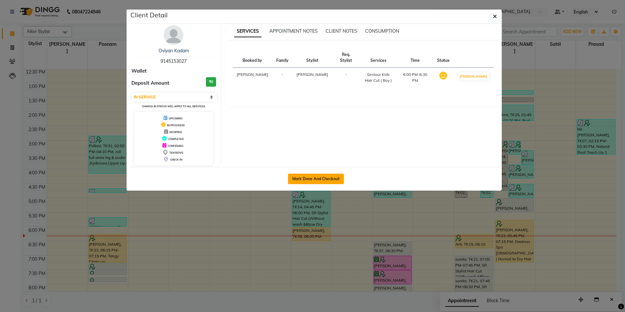
click at [324, 177] on button "Mark Done And Checkout" at bounding box center [316, 179] width 56 height 10
select select "4"
select select "service"
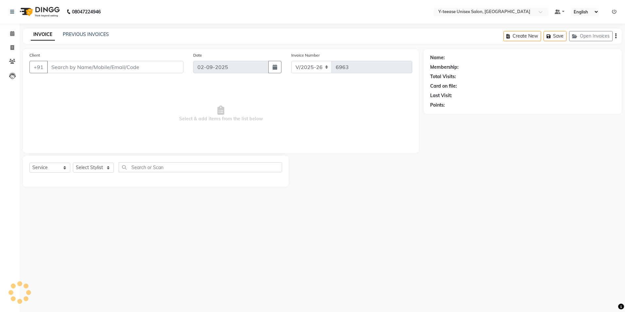
type input "91******27"
select select "67330"
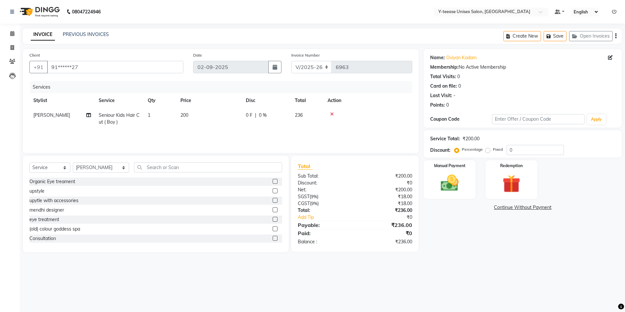
click at [131, 115] on span "Seniour Kids Hair Cut ( Boy )" at bounding box center [119, 118] width 41 height 13
select select "67330"
click at [131, 115] on span "Seniour Kids Hair Cut ( Boy )" at bounding box center [129, 120] width 48 height 13
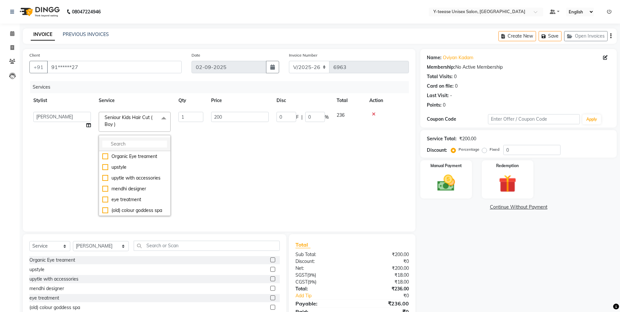
click at [138, 139] on li at bounding box center [134, 144] width 71 height 14
click at [136, 141] on input "multiselect-search" at bounding box center [134, 144] width 65 height 7
type input "se"
drag, startPoint x: 133, startPoint y: 172, endPoint x: 147, endPoint y: 170, distance: 14.9
click at [133, 173] on div "Seniour [DEMOGRAPHIC_DATA] Hair Cut Without wash" at bounding box center [134, 181] width 65 height 21
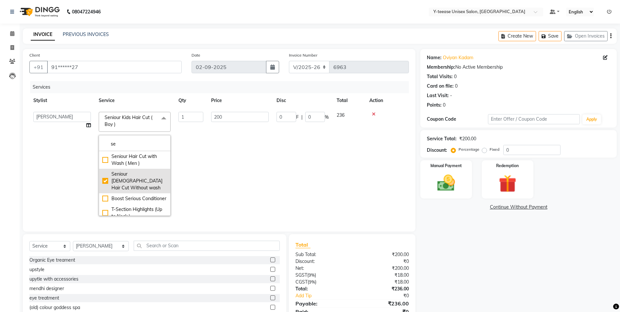
checkbox input "true"
checkbox input "false"
type input "330"
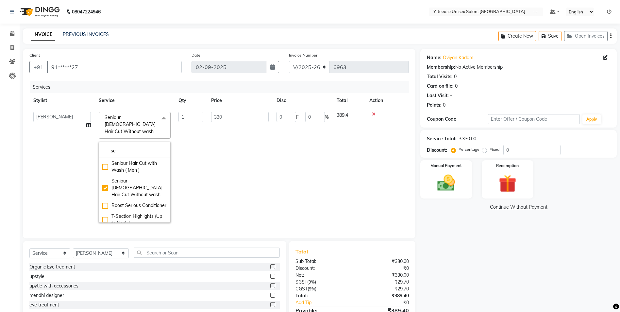
click at [196, 161] on td "1" at bounding box center [191, 167] width 33 height 119
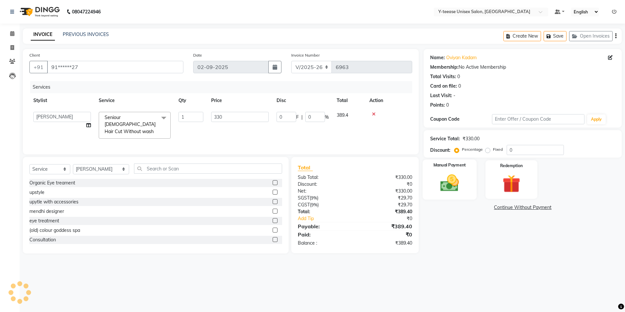
click at [462, 192] on img at bounding box center [450, 183] width 30 height 22
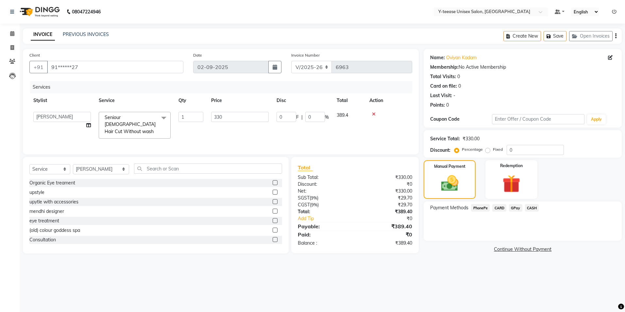
click at [517, 206] on span "GPay" at bounding box center [515, 208] width 13 height 8
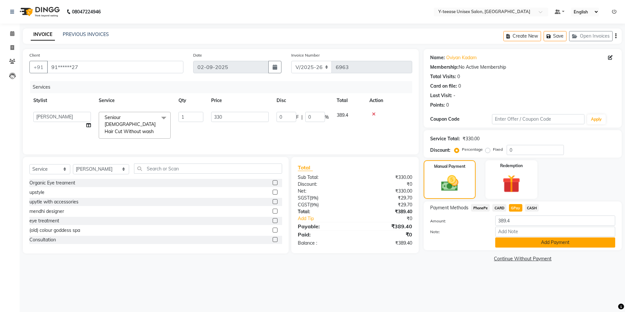
click at [526, 245] on button "Add Payment" at bounding box center [555, 242] width 120 height 10
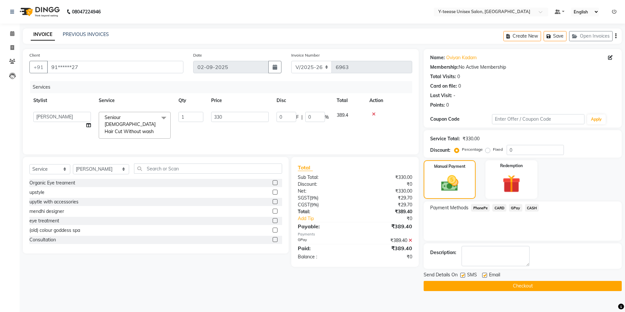
click at [543, 285] on button "Checkout" at bounding box center [523, 286] width 198 height 10
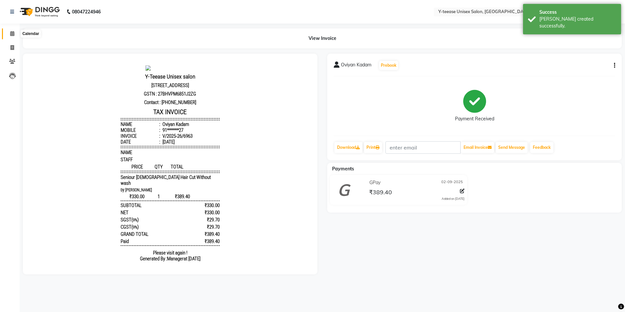
click at [10, 35] on icon at bounding box center [12, 33] width 4 height 5
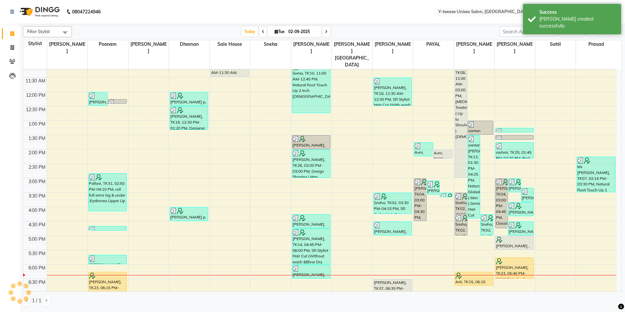
scroll to position [98, 0]
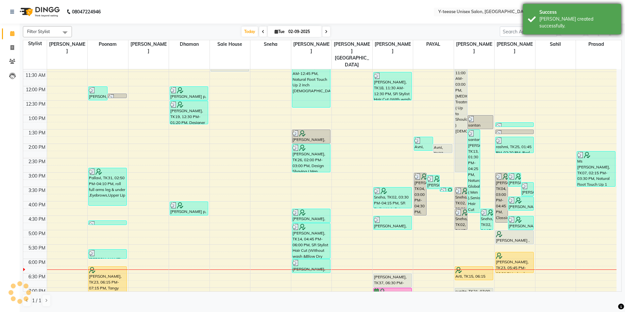
click at [584, 9] on div "Success" at bounding box center [578, 12] width 77 height 7
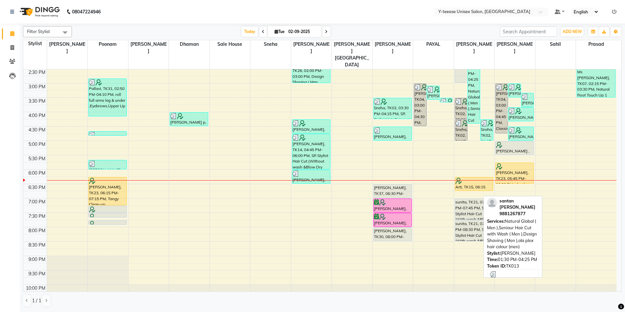
scroll to position [196, 0]
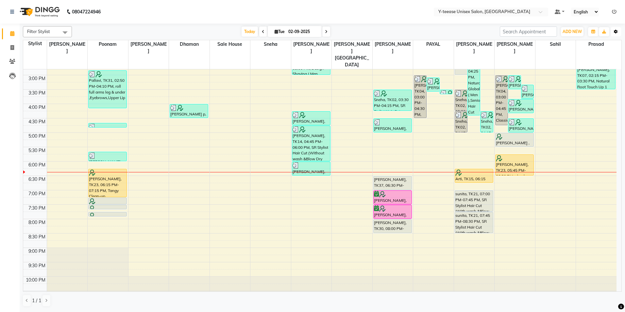
click at [618, 32] on button "Toggle Dropdown" at bounding box center [616, 31] width 10 height 9
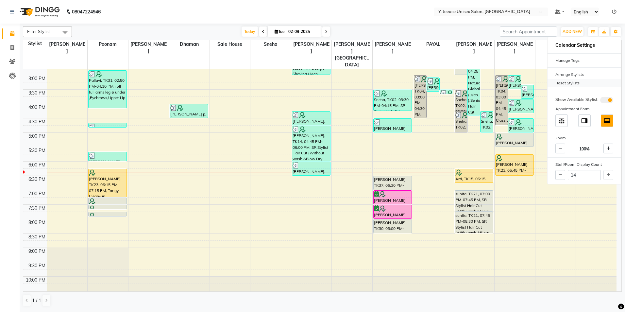
click at [569, 85] on div "Reset Stylists" at bounding box center [585, 83] width 74 height 9
click at [456, 24] on div "Filter Stylist Select All [PERSON_NAME] Dhaman [PERSON_NAME] [PERSON_NAME][GEOG…" at bounding box center [322, 167] width 599 height 286
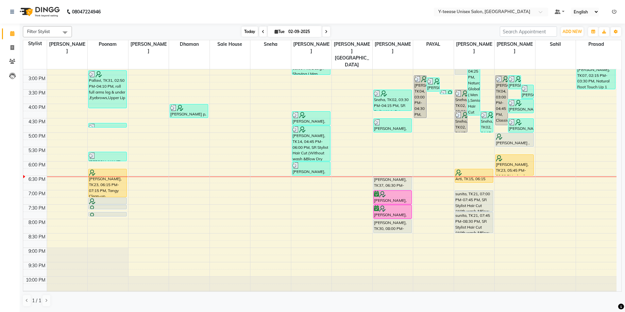
click at [245, 33] on span "Today" at bounding box center [250, 31] width 16 height 10
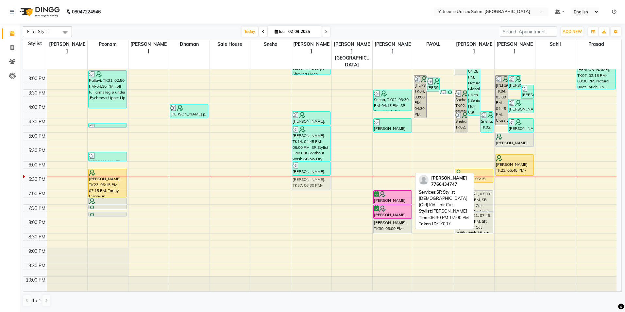
drag, startPoint x: 403, startPoint y: 168, endPoint x: 337, endPoint y: 167, distance: 65.1
click at [337, 167] on div "8:00 AM 8:30 AM 9:00 AM 9:30 AM 10:00 AM 10:30 AM 11:00 AM 11:30 AM 12:00 PM 12…" at bounding box center [320, 89] width 594 height 431
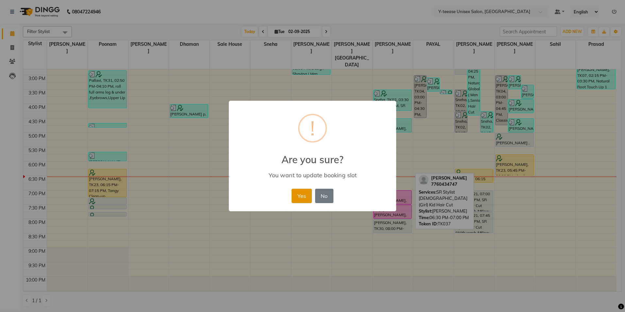
click at [305, 195] on button "Yes" at bounding box center [302, 196] width 20 height 14
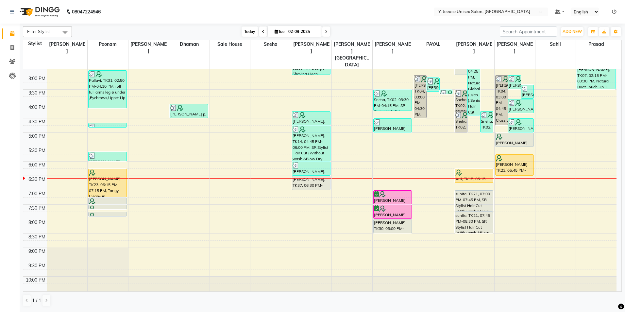
click at [255, 30] on span "Today" at bounding box center [250, 31] width 16 height 10
click at [327, 28] on span at bounding box center [326, 31] width 8 height 10
type input "[DATE]"
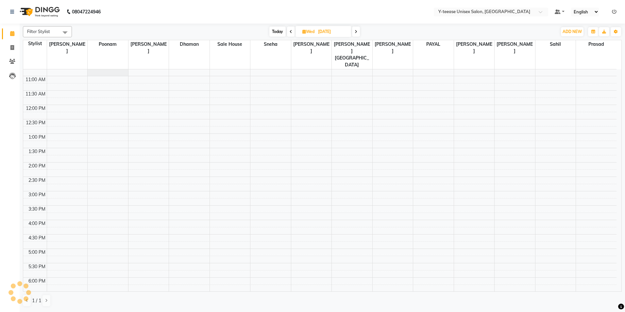
scroll to position [0, 0]
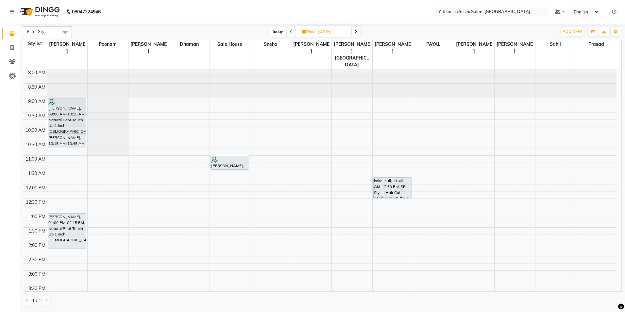
click at [429, 147] on div "8:00 AM 8:30 AM 9:00 AM 9:30 AM 10:00 AM 10:30 AM 11:00 AM 11:30 AM 12:00 PM 12…" at bounding box center [320, 284] width 594 height 431
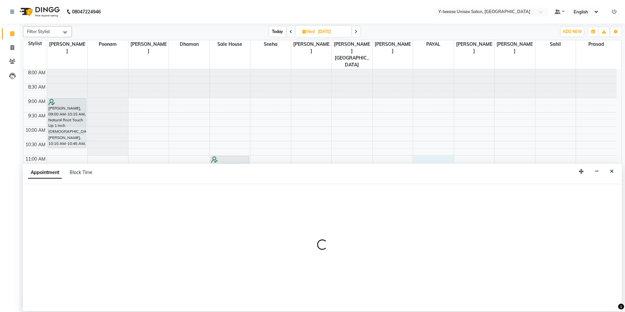
select select "73210"
select select "660"
select select "tentative"
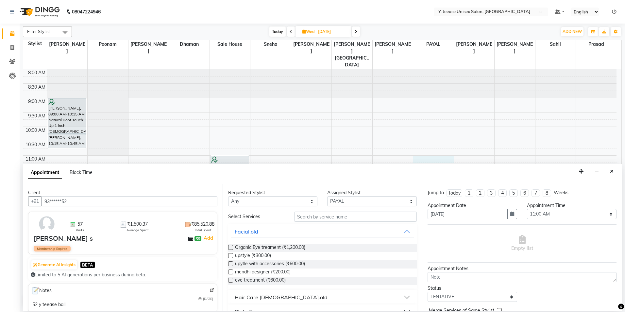
type input "93******52"
click at [351, 214] on input "text" at bounding box center [355, 217] width 123 height 10
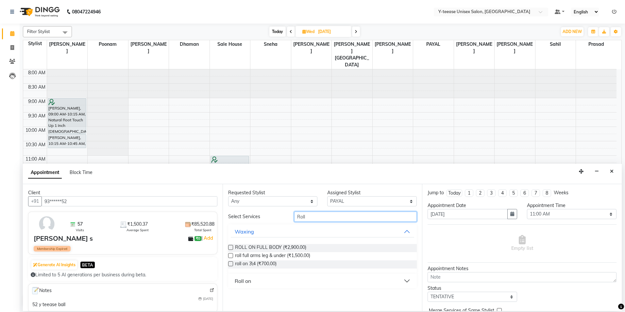
type input "Roll"
click at [290, 242] on div "ROLL ON FULL BODY (₹2,900.00) roll full arms leg & under (₹1,500.00) roll on 3\…" at bounding box center [322, 256] width 189 height 35
click at [291, 245] on span "ROLL ON FULL BODY (₹2,900.00)" at bounding box center [270, 248] width 71 height 8
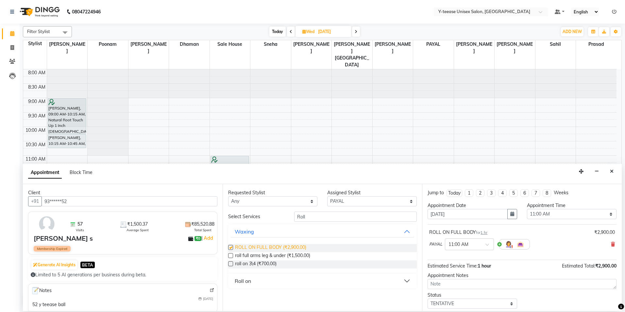
checkbox input "false"
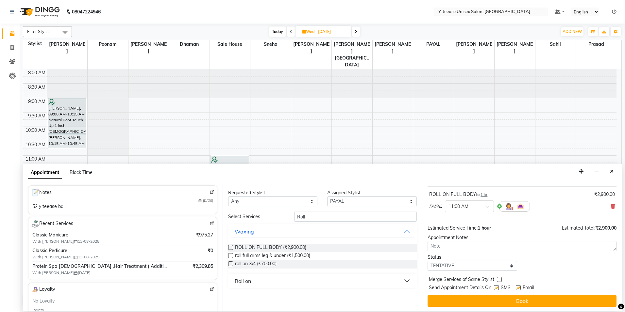
scroll to position [39, 0]
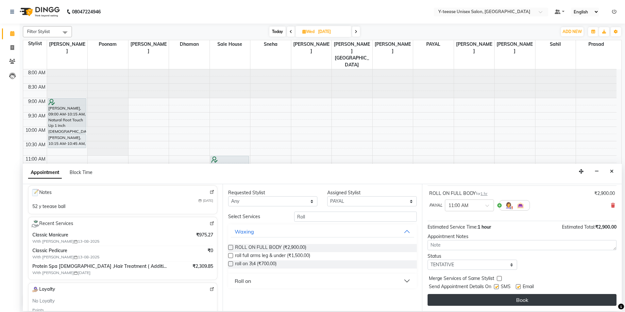
click at [483, 297] on button "Book" at bounding box center [522, 300] width 189 height 12
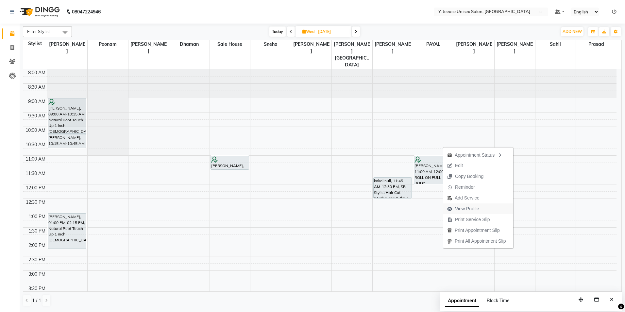
click at [462, 210] on span "View Profile" at bounding box center [467, 208] width 24 height 7
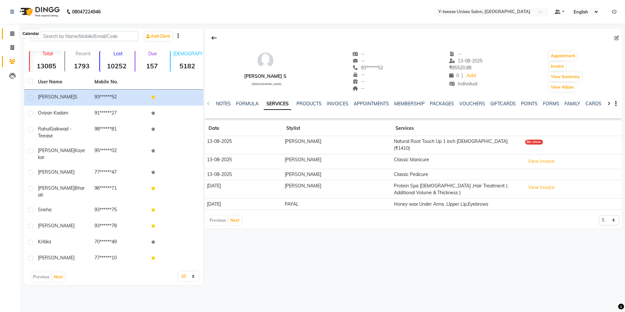
click at [7, 36] on span at bounding box center [12, 34] width 11 height 8
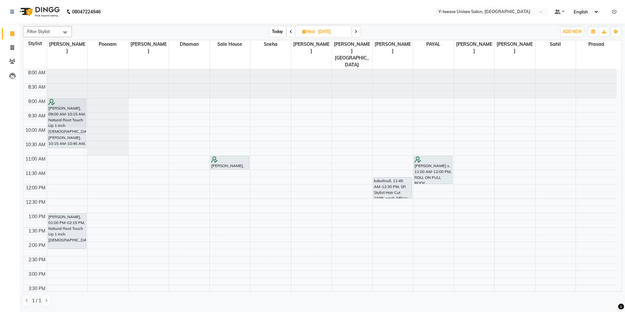
click at [274, 33] on span "Today" at bounding box center [277, 31] width 16 height 10
type input "02-09-2025"
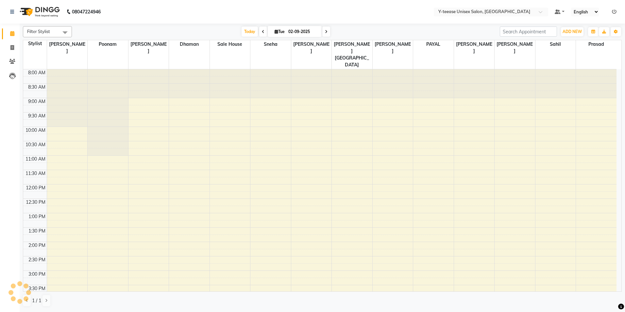
scroll to position [196, 0]
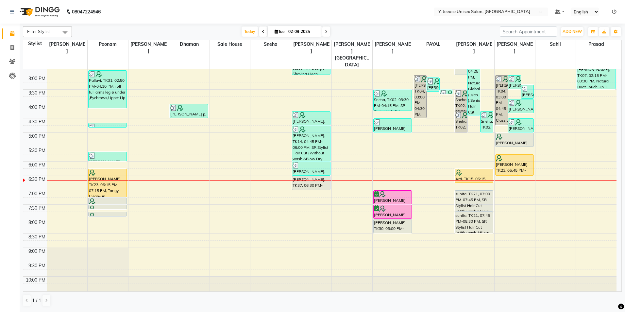
click at [309, 31] on input "02-09-2025" at bounding box center [302, 32] width 33 height 10
select select "9"
select select "2025"
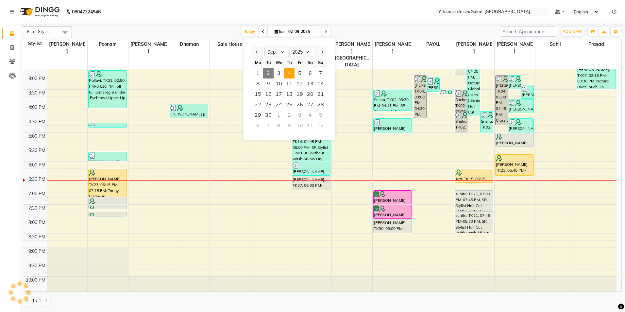
click at [292, 77] on span "4" at bounding box center [289, 73] width 10 height 10
type input "[DATE]"
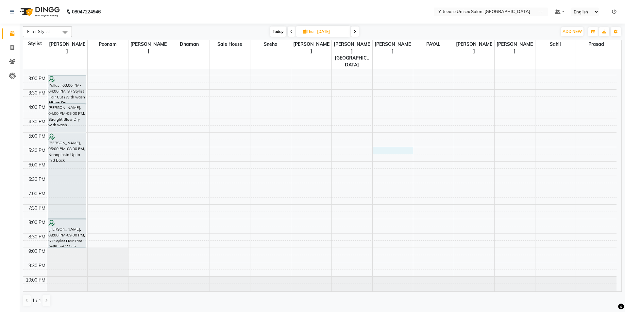
click at [396, 136] on div "8:00 AM 8:30 AM 9:00 AM 9:30 AM 10:00 AM 10:30 AM 11:00 AM 11:30 AM 12:00 PM 12…" at bounding box center [320, 89] width 594 height 431
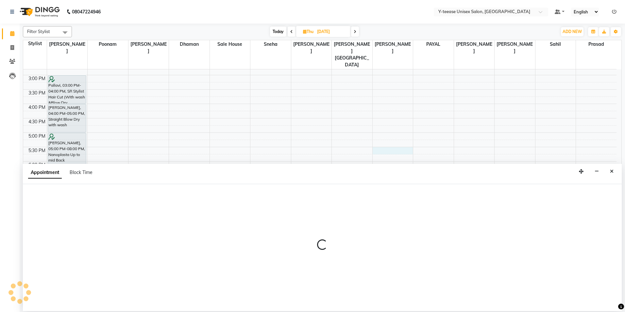
select select "71319"
select select "1050"
select select "tentative"
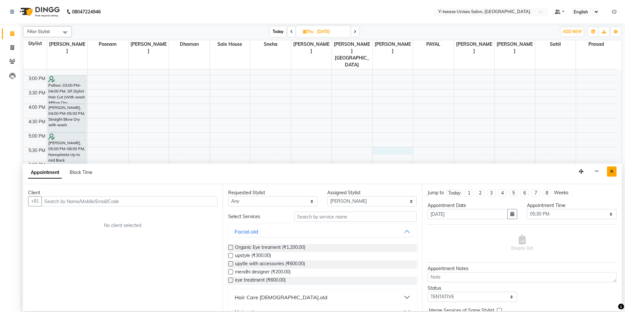
click at [613, 171] on icon "Close" at bounding box center [612, 171] width 4 height 5
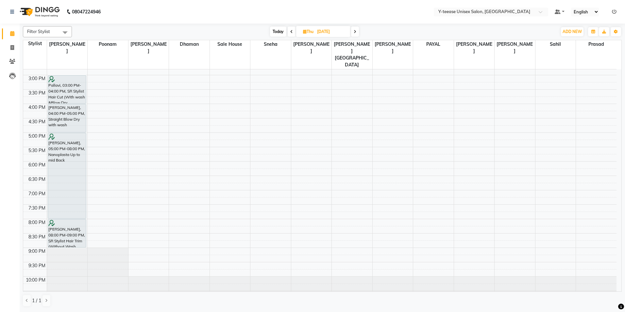
click at [290, 33] on icon at bounding box center [291, 32] width 3 height 4
type input "[DATE]"
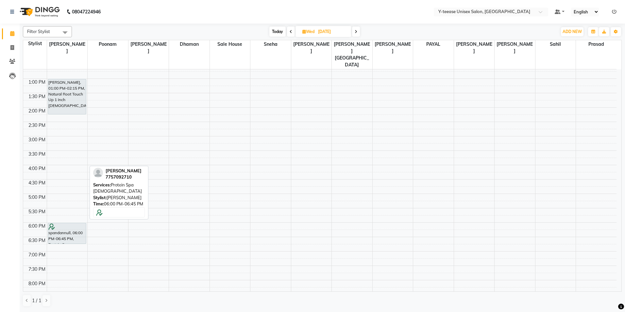
scroll to position [130, 0]
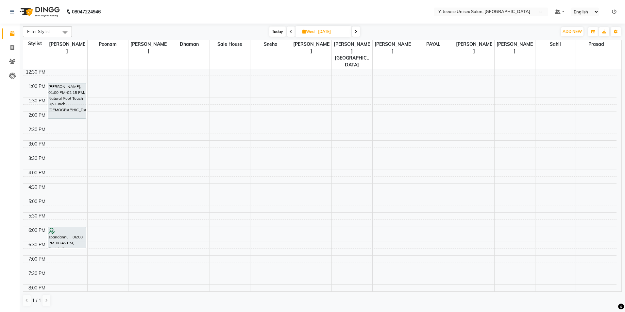
click at [397, 201] on div "8:00 AM 8:30 AM 9:00 AM 9:30 AM 10:00 AM 10:30 AM 11:00 AM 11:30 AM 12:00 PM 12…" at bounding box center [320, 154] width 594 height 431
select select "71319"
select select "1050"
select select "tentative"
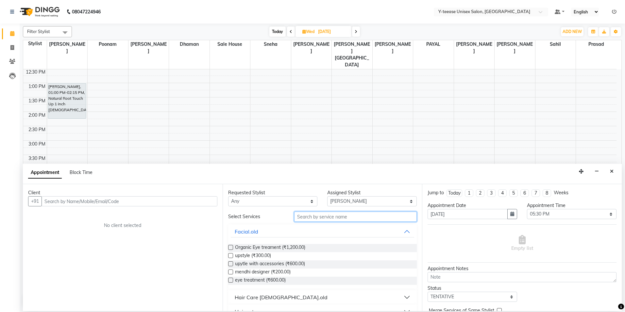
click at [310, 218] on input "text" at bounding box center [355, 217] width 123 height 10
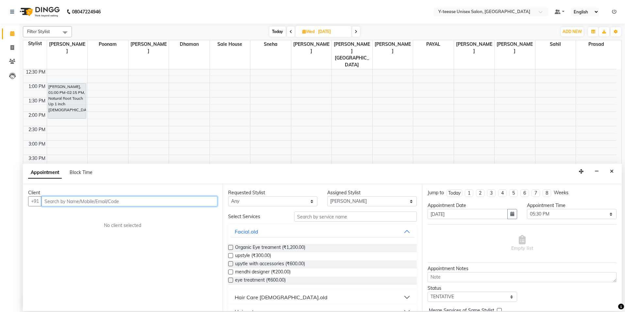
click at [183, 203] on input "text" at bounding box center [130, 201] width 176 height 10
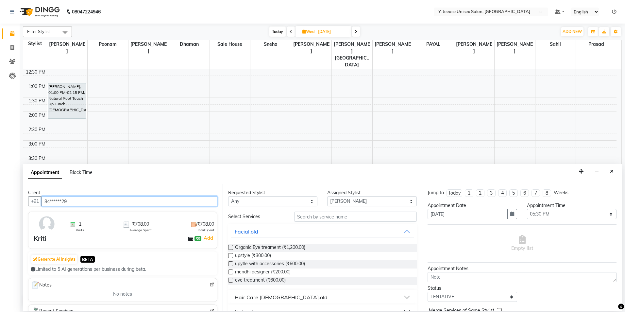
type input "84******29"
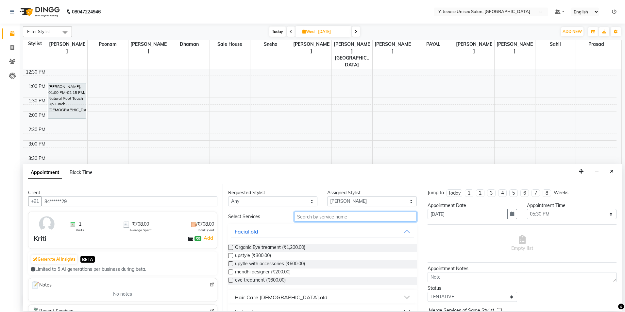
click at [328, 220] on input "text" at bounding box center [355, 217] width 123 height 10
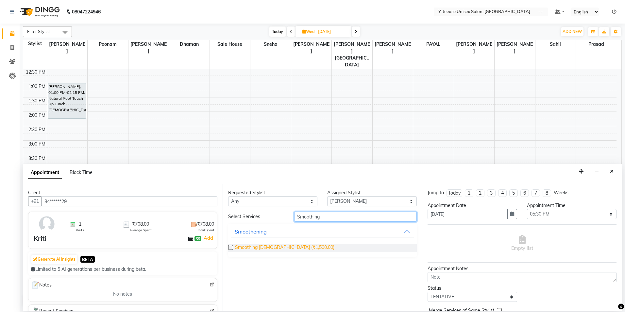
type input "Smoothing"
click at [270, 245] on span "Smoothing [DEMOGRAPHIC_DATA] (₹1,500.00)" at bounding box center [284, 248] width 99 height 8
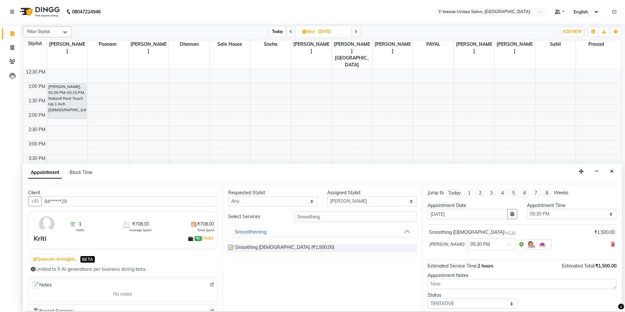
checkbox input "false"
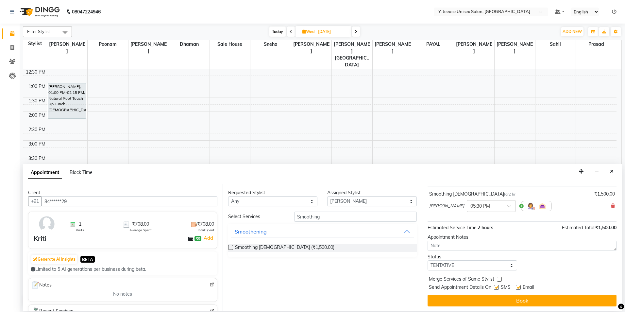
scroll to position [39, 0]
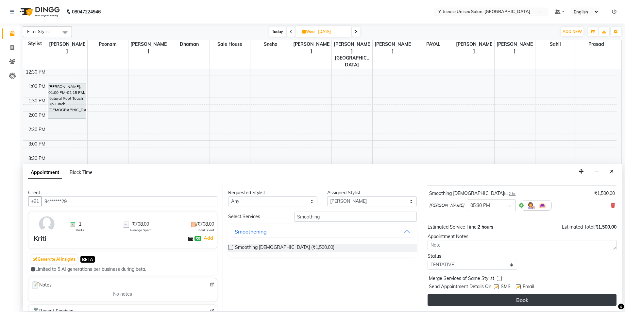
click at [493, 296] on button "Book" at bounding box center [522, 300] width 189 height 12
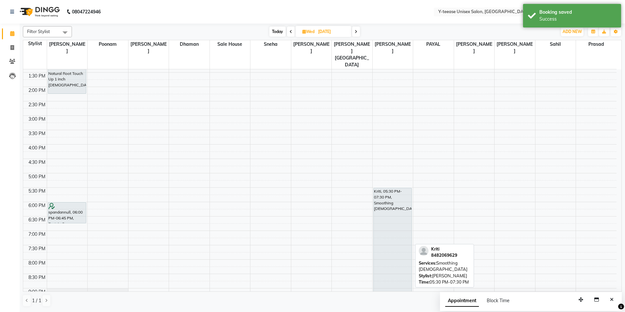
drag, startPoint x: 395, startPoint y: 254, endPoint x: 396, endPoint y: 288, distance: 34.0
click at [396, 288] on div "kakolinull, 11:45 AM-12:30 PM, SR Stylist Hair Cut (With wash &Blow Dry [DEMOGR…" at bounding box center [393, 129] width 41 height 431
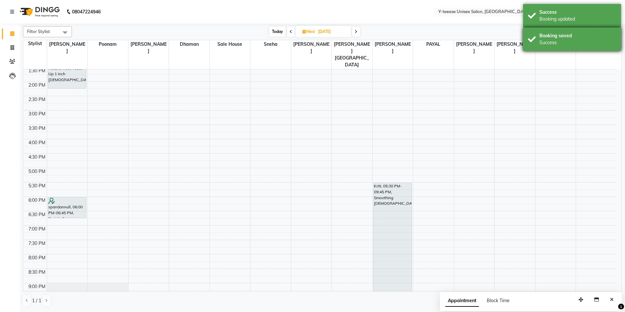
click at [542, 42] on div "Success" at bounding box center [578, 42] width 77 height 7
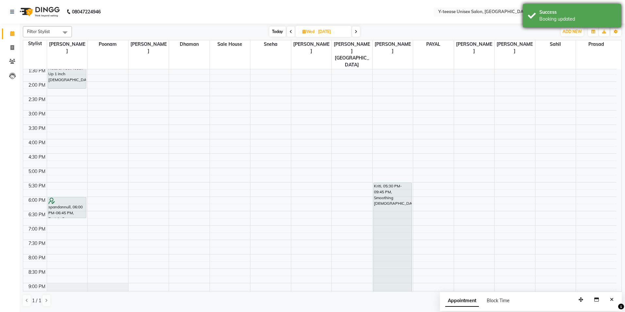
click at [545, 24] on div "Success Booking updated" at bounding box center [572, 16] width 98 height 24
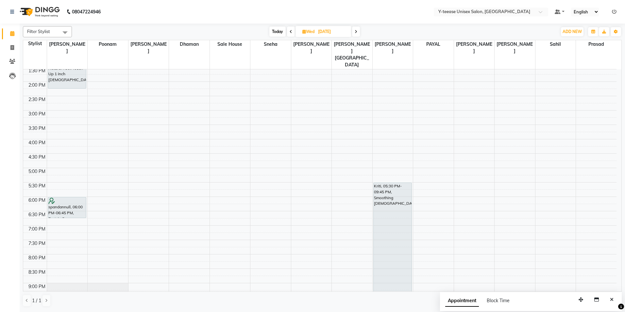
click at [279, 32] on span "Today" at bounding box center [277, 31] width 16 height 10
type input "02-09-2025"
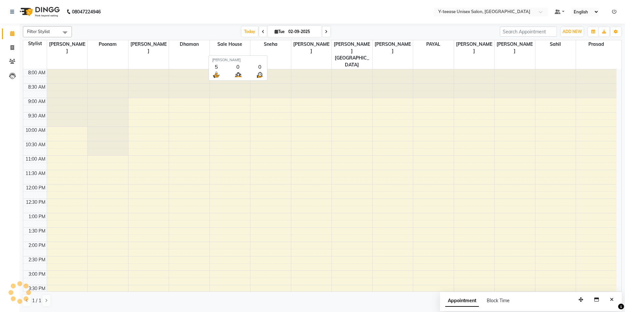
scroll to position [196, 0]
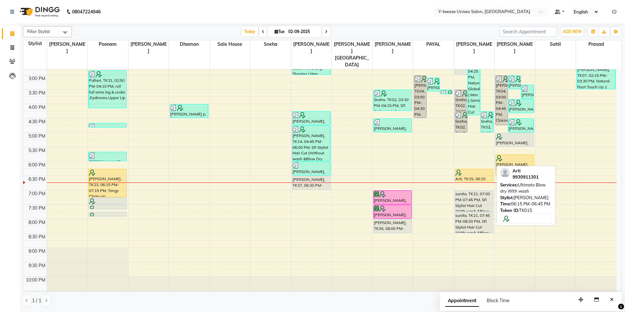
click at [468, 169] on div "Arti, TK15, 06:15 PM-06:45 PM, Ultimate Blow dry With wash" at bounding box center [474, 175] width 38 height 13
select select "1"
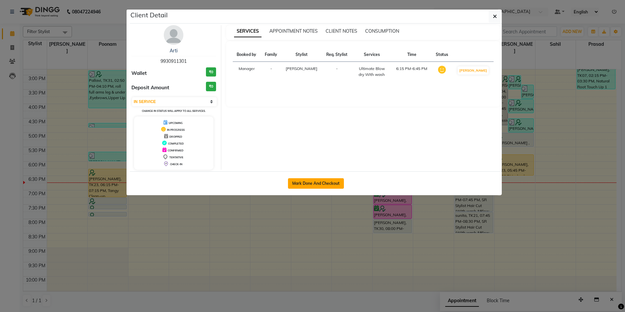
click at [337, 182] on button "Mark Done And Checkout" at bounding box center [316, 183] width 56 height 10
select select "service"
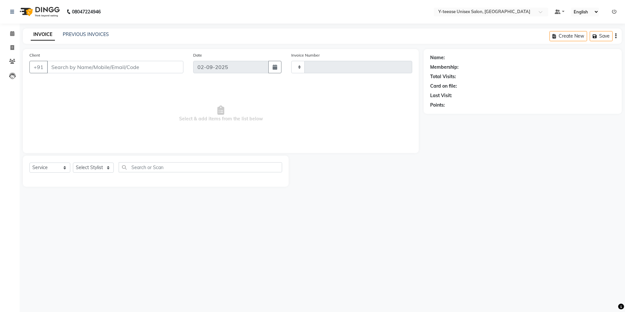
type input "6964"
select select "3"
select select "4"
type input "99******01"
select select "81457"
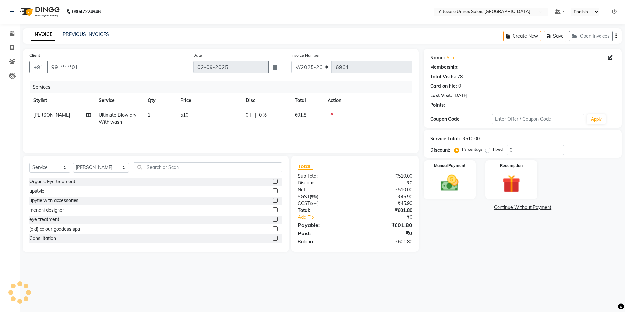
type input "20"
select select "1: Object"
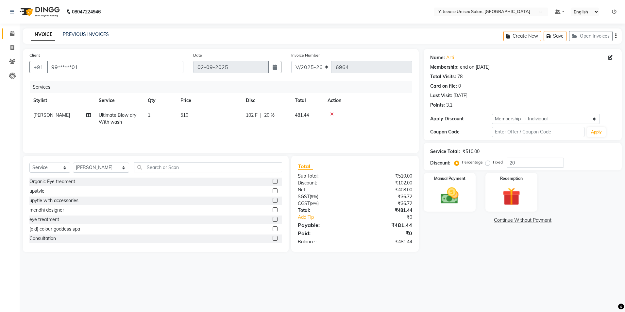
click at [6, 32] on link "Calendar" at bounding box center [10, 33] width 16 height 11
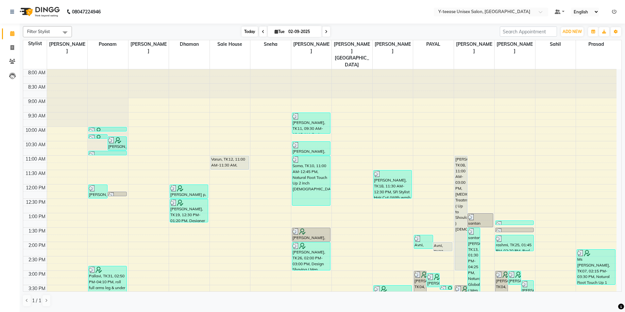
click at [246, 28] on span "Today" at bounding box center [250, 31] width 16 height 10
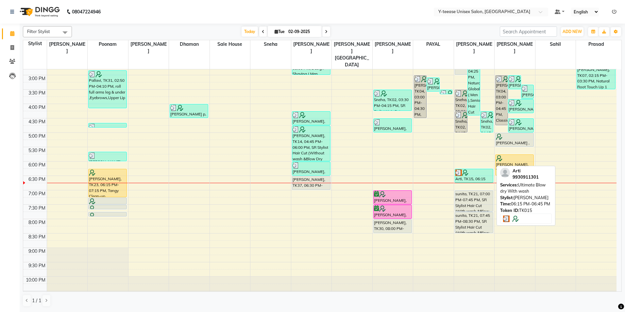
click at [481, 169] on div "Arti, TK15, 06:15 PM-06:45 PM, Ultimate Blow dry With wash" at bounding box center [474, 175] width 38 height 13
select select "3"
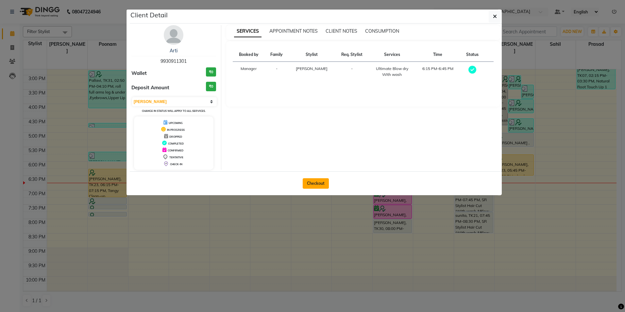
click at [322, 183] on button "Checkout" at bounding box center [316, 183] width 26 height 10
select select "4"
select select "service"
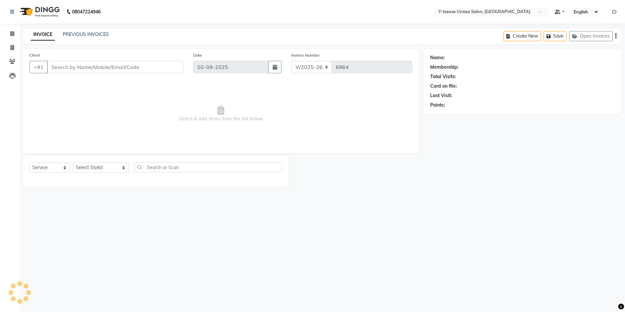
type input "99******01"
select select "81457"
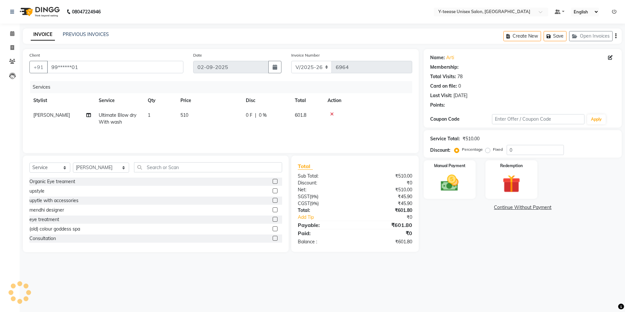
select select "1: Object"
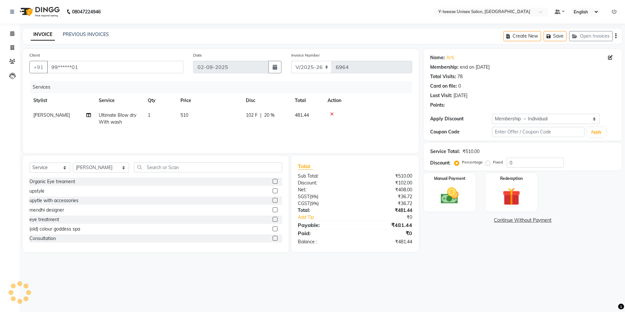
type input "20"
click at [459, 199] on img at bounding box center [450, 196] width 30 height 22
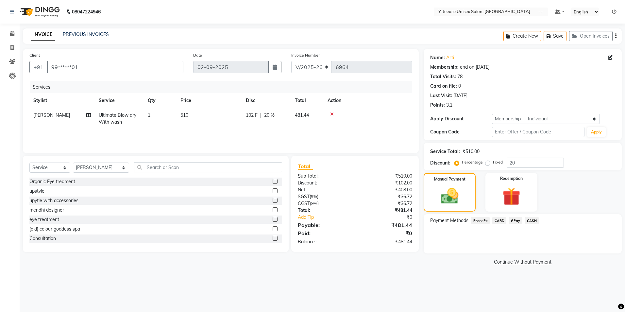
click at [514, 223] on span "GPay" at bounding box center [515, 221] width 13 height 8
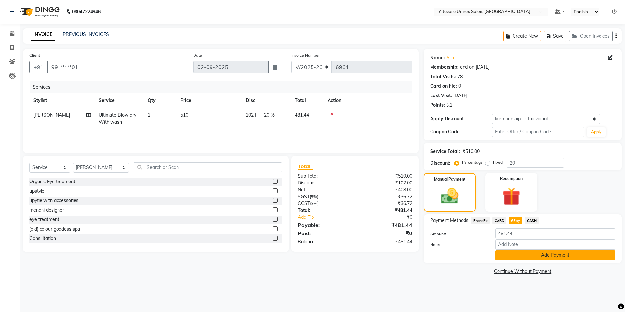
click at [519, 256] on button "Add Payment" at bounding box center [555, 255] width 120 height 10
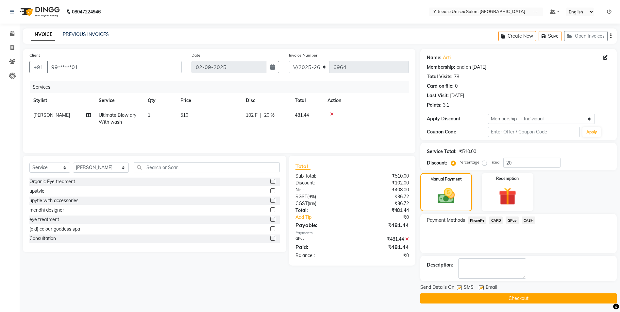
click at [506, 300] on button "Checkout" at bounding box center [519, 298] width 197 height 10
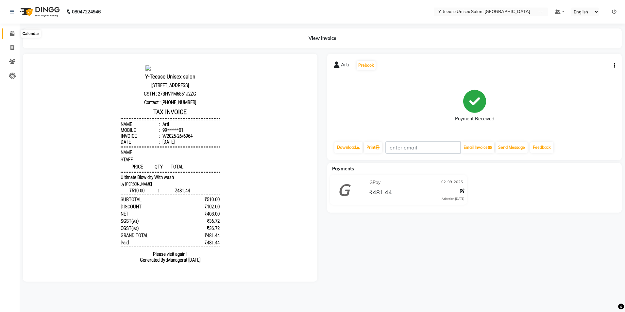
click at [11, 31] on icon at bounding box center [12, 33] width 4 height 5
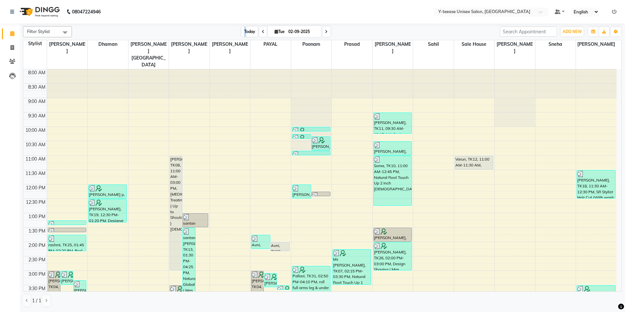
click at [244, 32] on span "Today" at bounding box center [250, 31] width 16 height 10
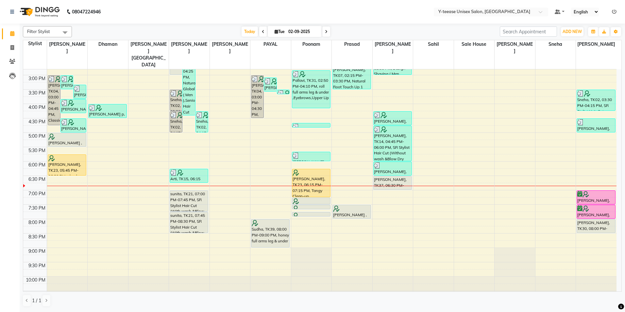
click at [325, 33] on span at bounding box center [326, 31] width 8 height 10
type input "[DATE]"
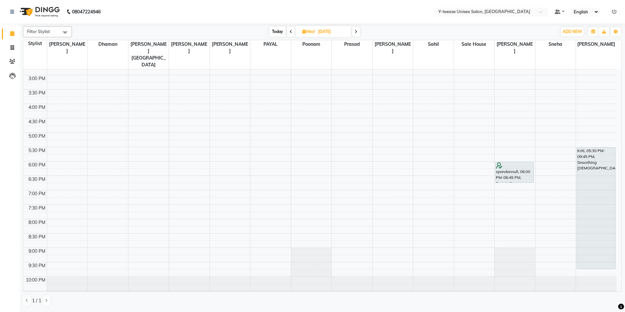
click at [60, 163] on div "8:00 AM 8:30 AM 9:00 AM 9:30 AM 10:00 AM 10:30 AM 11:00 AM 11:30 AM 12:00 PM 12…" at bounding box center [320, 89] width 594 height 431
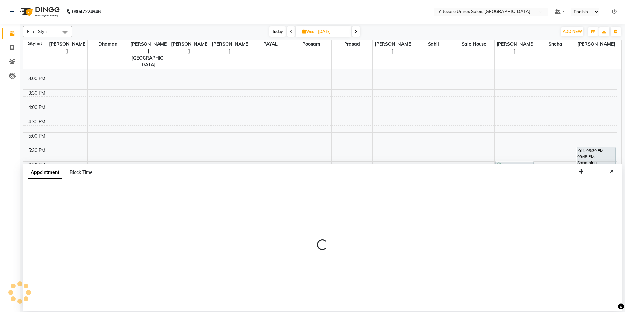
select select "86041"
select select "tentative"
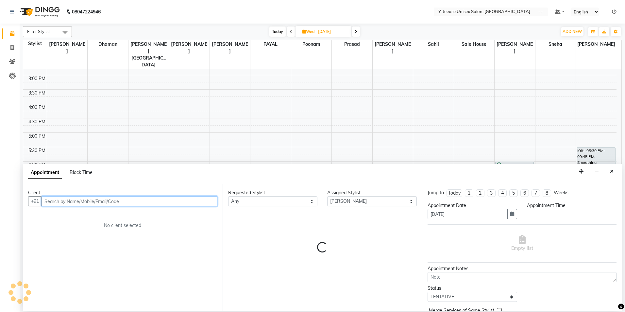
select select "1110"
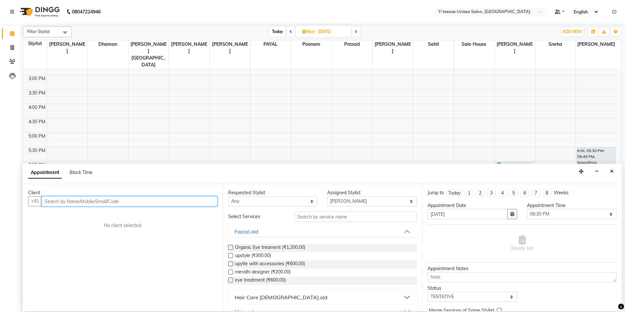
click at [92, 198] on input "text" at bounding box center [130, 201] width 176 height 10
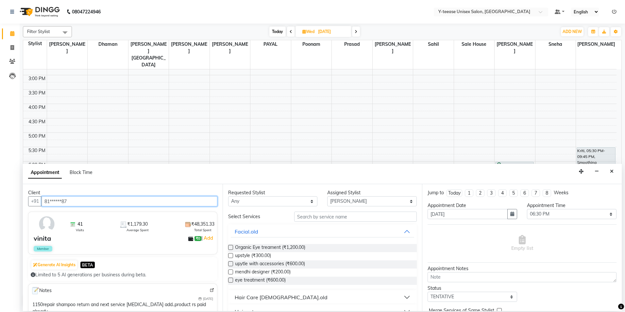
type input "81******87"
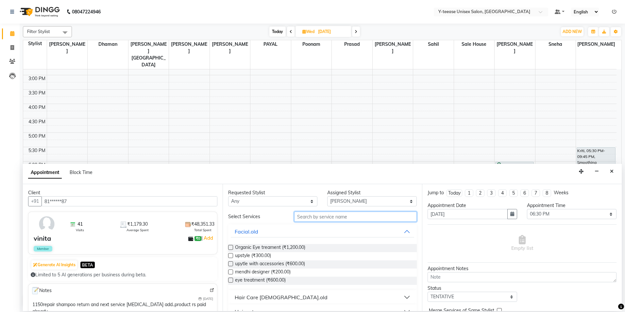
click at [295, 216] on input "text" at bounding box center [355, 217] width 123 height 10
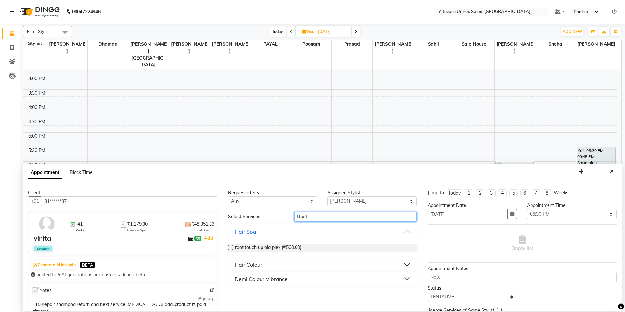
type input "Root"
click at [269, 268] on button "Hair Colour" at bounding box center [323, 265] width 184 height 12
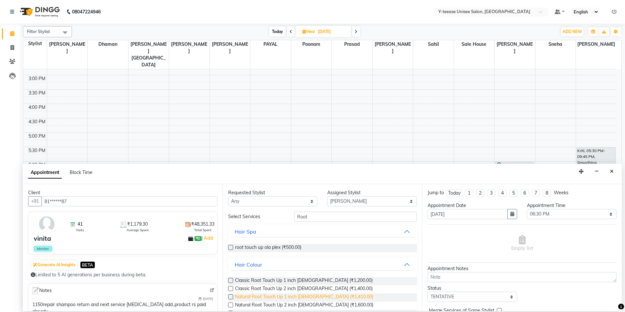
click at [281, 299] on span "Natural Root Touch Up 1 inch [DEMOGRAPHIC_DATA] (₹1,410.00)" at bounding box center [304, 297] width 138 height 8
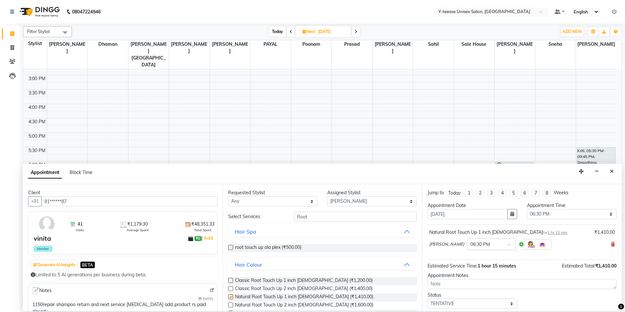
checkbox input "false"
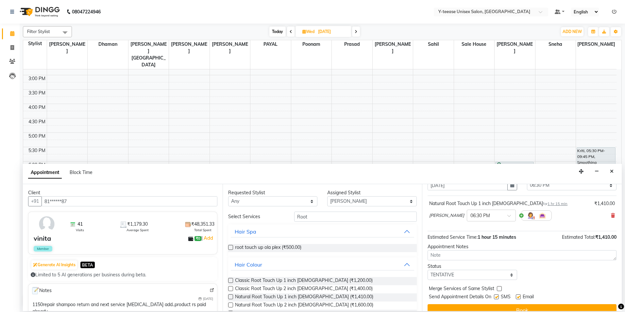
scroll to position [39, 0]
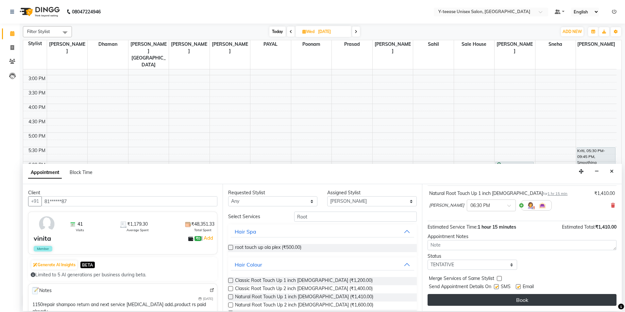
click at [485, 296] on button "Book" at bounding box center [522, 300] width 189 height 12
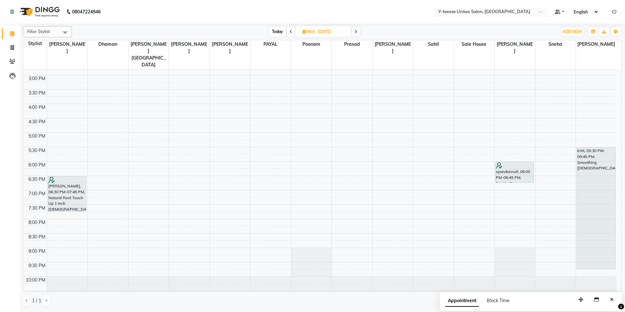
click at [277, 35] on span "Today" at bounding box center [277, 31] width 16 height 10
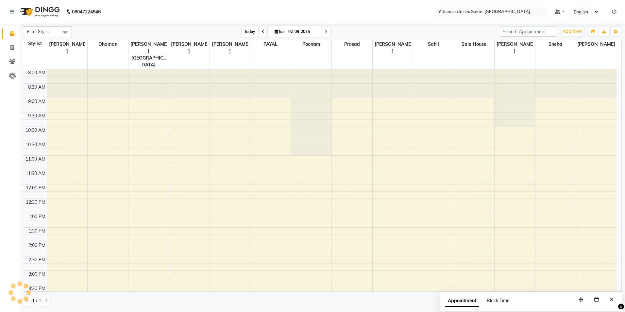
scroll to position [196, 0]
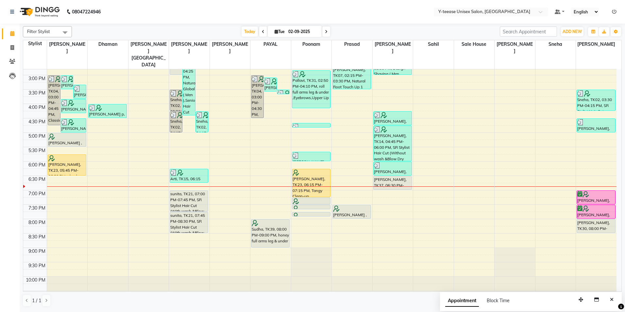
click at [326, 32] on icon at bounding box center [326, 32] width 3 height 4
type input "[DATE]"
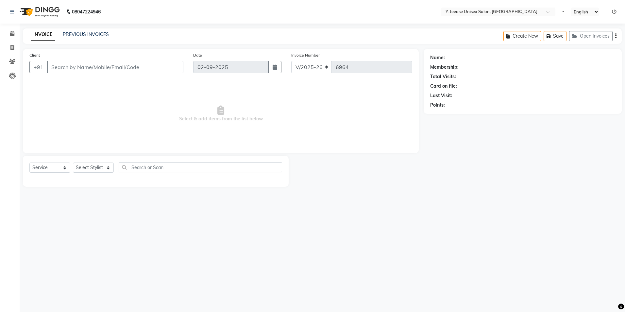
select select "4"
select select "service"
type input "99******01"
select select "81457"
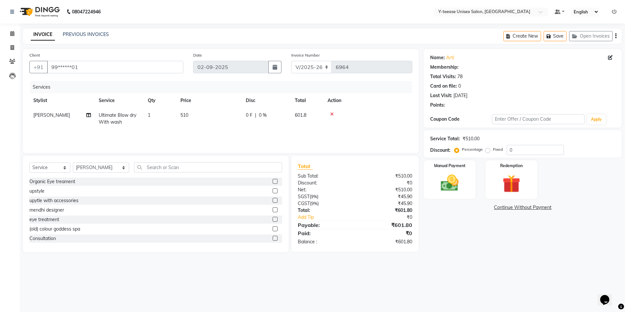
type input "20"
select select "1: Object"
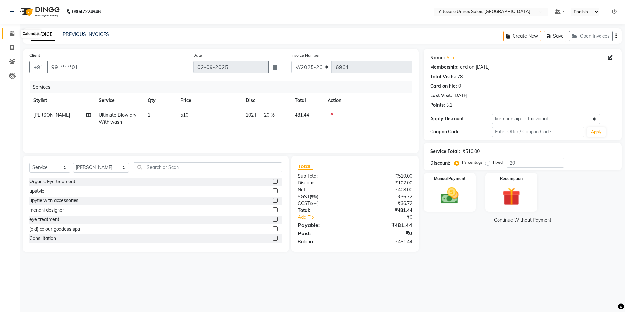
drag, startPoint x: 17, startPoint y: 34, endPoint x: 18, endPoint y: 41, distance: 6.3
click at [17, 34] on span at bounding box center [12, 34] width 11 height 8
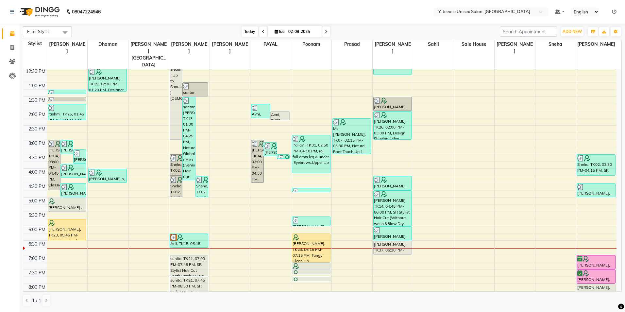
click at [253, 33] on span "Today" at bounding box center [250, 31] width 16 height 10
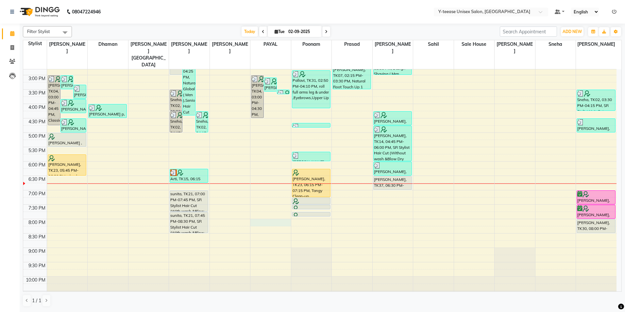
click at [273, 206] on div "8:00 AM 8:30 AM 9:00 AM 9:30 AM 10:00 AM 10:30 AM 11:00 AM 11:30 AM 12:00 PM 12…" at bounding box center [320, 89] width 594 height 431
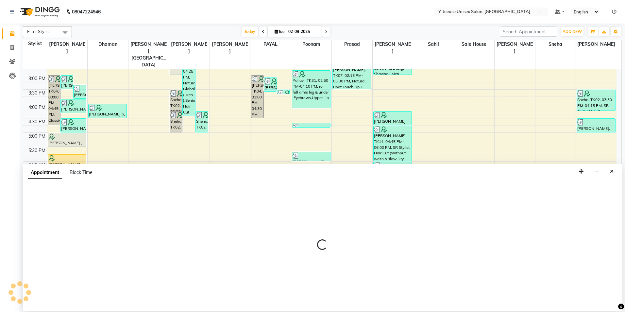
select select "73210"
select select "1200"
select select "tentative"
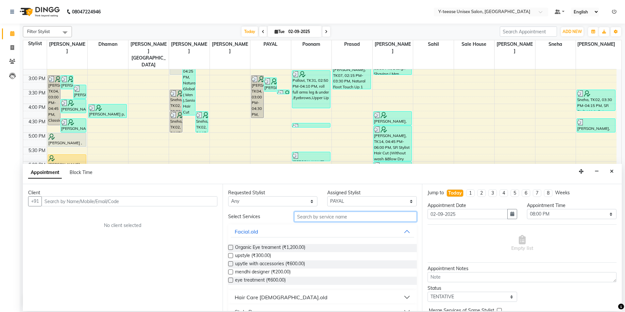
click at [298, 216] on input "text" at bounding box center [355, 217] width 123 height 10
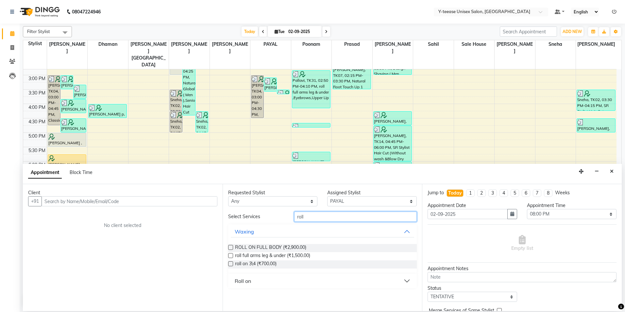
click at [305, 218] on input "roll" at bounding box center [355, 217] width 123 height 10
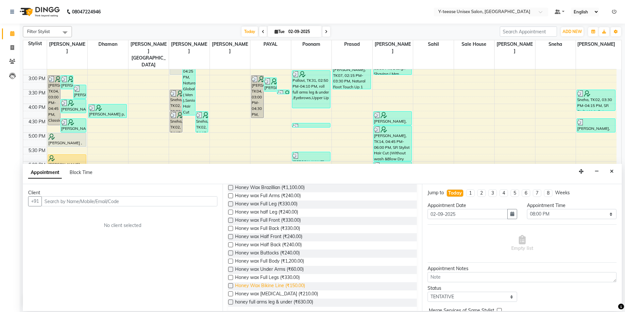
scroll to position [131, 0]
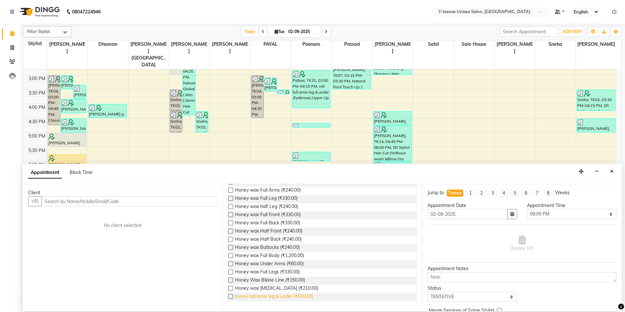
type input "honey"
click at [284, 294] on span "honey full arms leg & under (₹630.00)" at bounding box center [274, 297] width 78 height 8
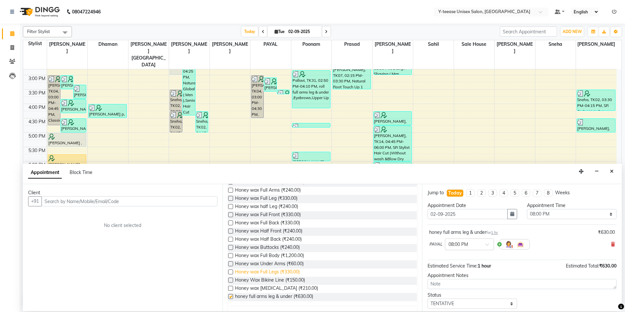
checkbox input "false"
click at [196, 204] on input "text" at bounding box center [130, 201] width 176 height 10
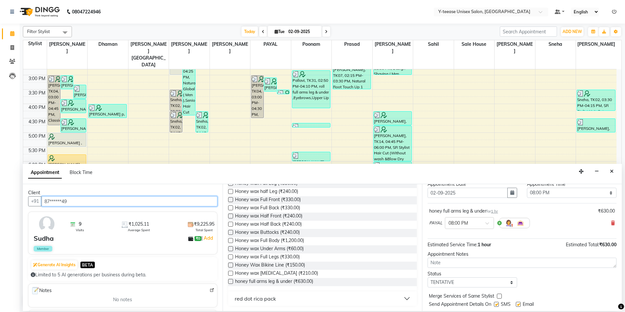
scroll to position [33, 0]
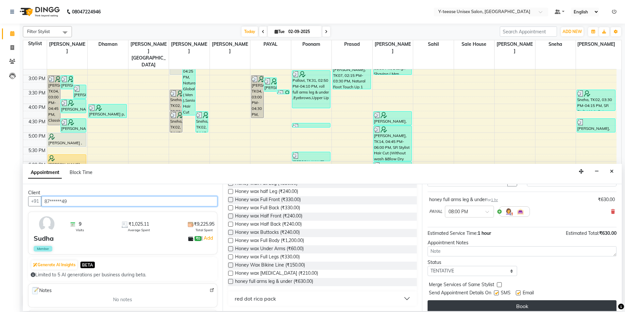
type input "87******49"
click at [480, 301] on button "Book" at bounding box center [522, 306] width 189 height 12
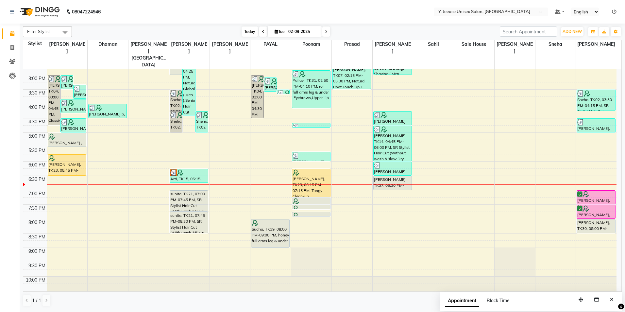
click at [246, 31] on span "Today" at bounding box center [250, 31] width 16 height 10
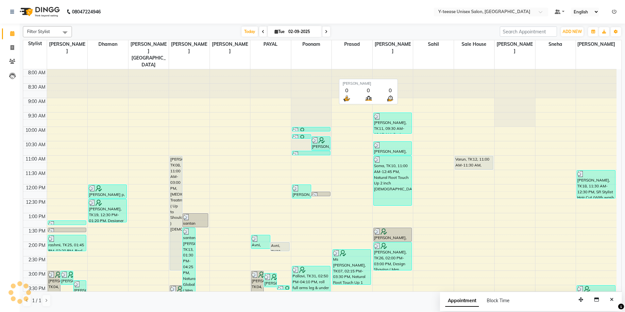
scroll to position [196, 0]
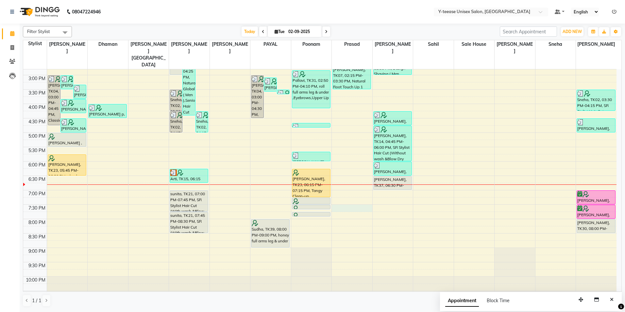
click at [350, 196] on div "8:00 AM 8:30 AM 9:00 AM 9:30 AM 10:00 AM 10:30 AM 11:00 AM 11:30 AM 12:00 PM 12…" at bounding box center [320, 89] width 594 height 431
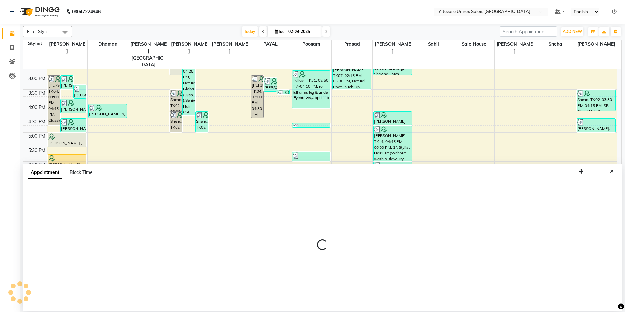
select select "88412"
select select "1170"
select select "tentative"
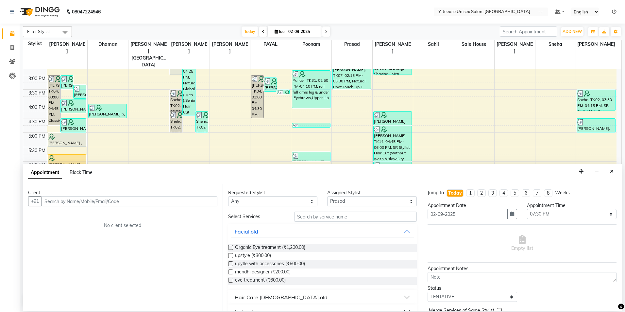
click at [156, 203] on input "text" at bounding box center [130, 201] width 176 height 10
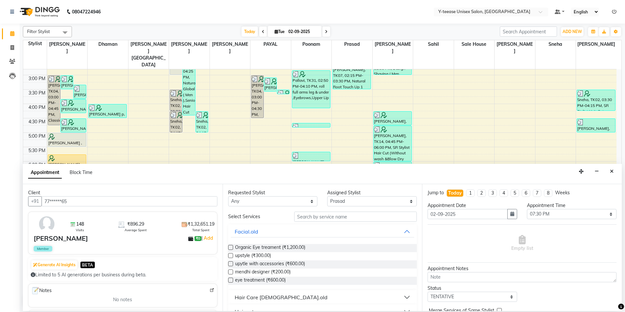
type input "77******65"
click at [318, 219] on input "text" at bounding box center [355, 217] width 123 height 10
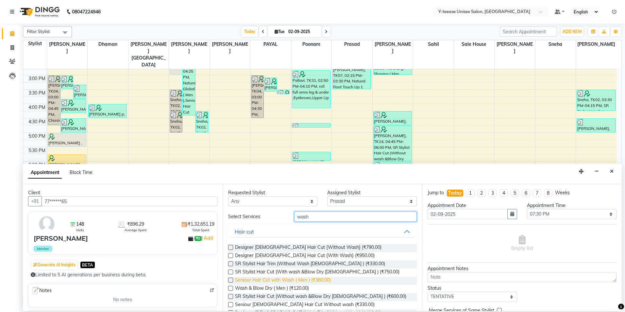
scroll to position [60, 0]
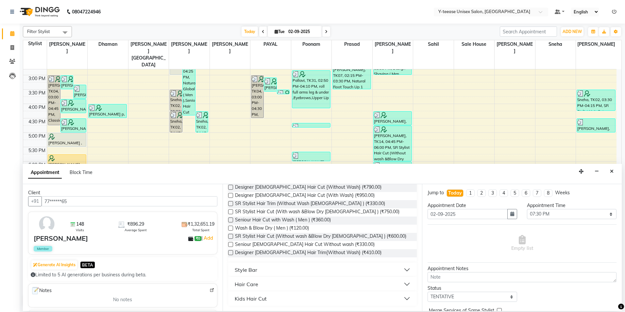
type input "wash"
click at [251, 270] on div "Style Bar" at bounding box center [246, 270] width 23 height 8
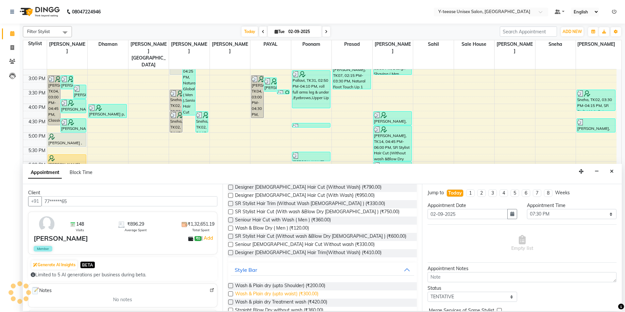
drag, startPoint x: 253, startPoint y: 293, endPoint x: 268, endPoint y: 294, distance: 14.4
click at [253, 293] on span "Wash & Plain dry (upto waist) (₹300.00)" at bounding box center [276, 294] width 83 height 8
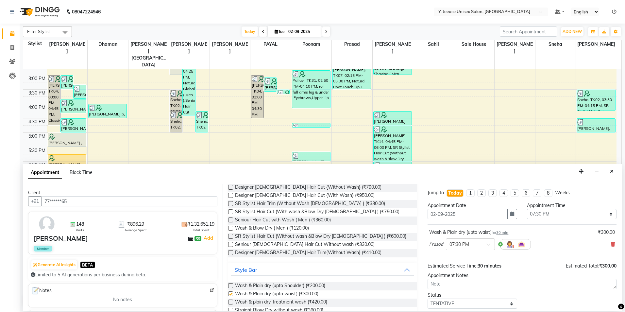
checkbox input "false"
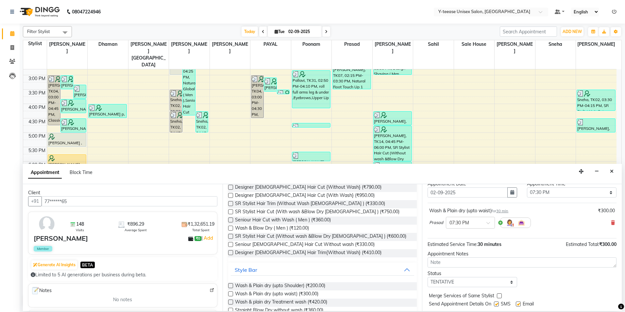
scroll to position [39, 0]
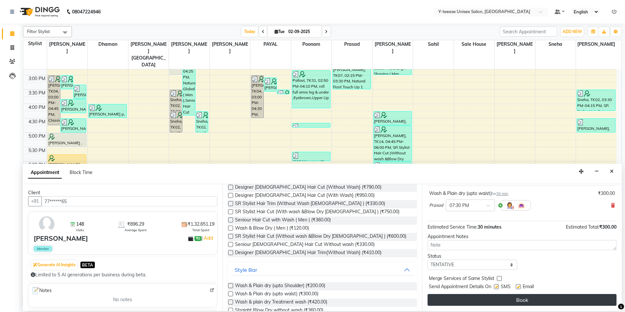
click at [477, 302] on button "Book" at bounding box center [522, 300] width 189 height 12
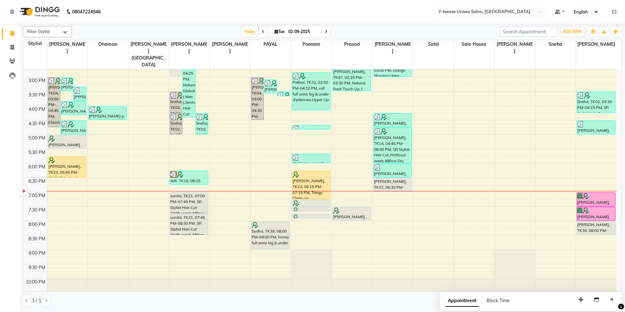
scroll to position [196, 0]
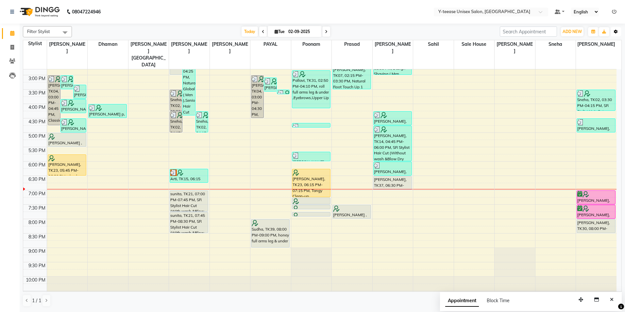
click at [619, 34] on button "Toggle Dropdown" at bounding box center [616, 31] width 10 height 9
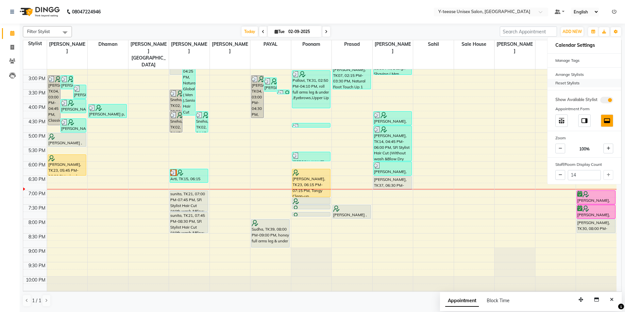
click at [571, 79] on div "Reset Stylists" at bounding box center [585, 83] width 74 height 9
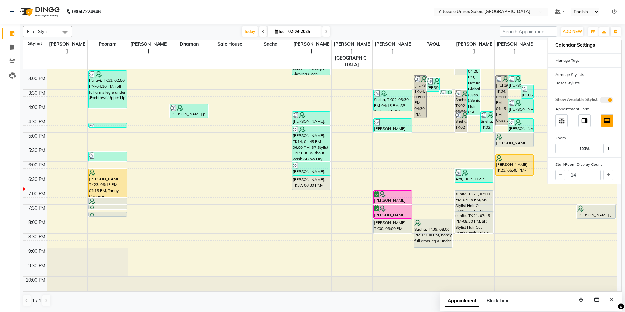
click at [408, 22] on nav "08047224946 Select Location × Y-teease Unisex Salon, Amanora Default Panel My P…" at bounding box center [312, 12] width 625 height 24
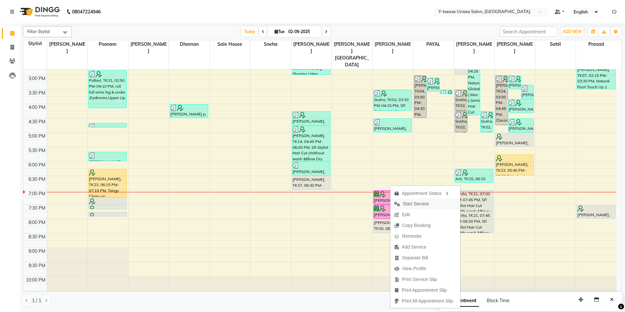
click at [414, 200] on span "Start Service" at bounding box center [411, 204] width 43 height 11
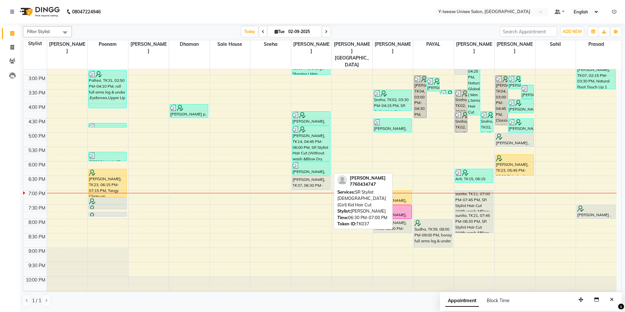
click at [314, 176] on div "[PERSON_NAME], TK37, 06:30 PM-07:00 PM, SR Stylist [DEMOGRAPHIC_DATA] (Girl) Ki…" at bounding box center [311, 182] width 38 height 13
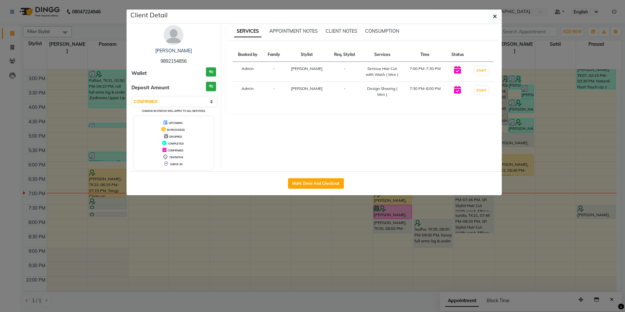
select select "7"
click at [320, 183] on button "Mark Done And Checkout" at bounding box center [316, 183] width 56 height 10
select select "service"
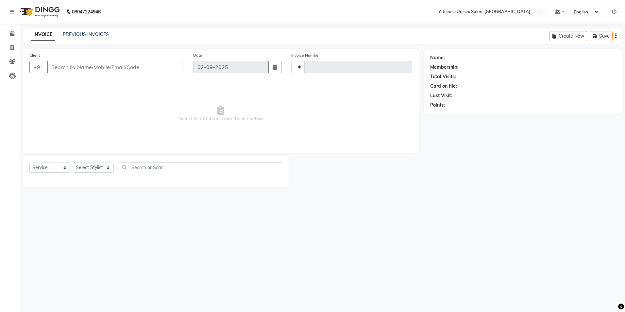
type input "6965"
select select "4"
type input "77******47"
select select "67330"
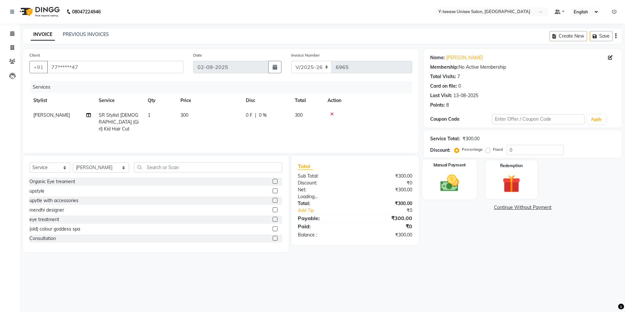
click at [447, 181] on img at bounding box center [450, 183] width 30 height 22
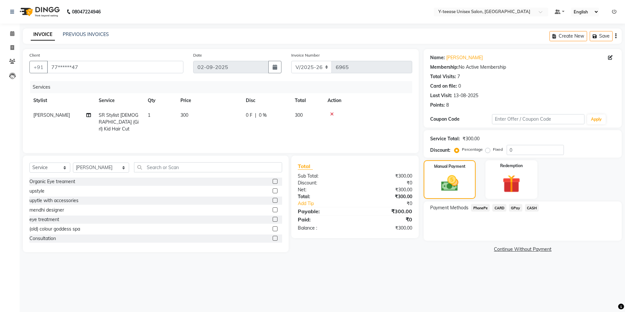
click at [514, 208] on span "GPay" at bounding box center [515, 208] width 13 height 8
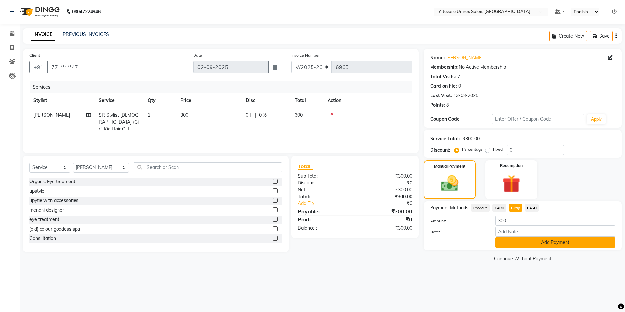
click at [530, 243] on button "Add Payment" at bounding box center [555, 242] width 120 height 10
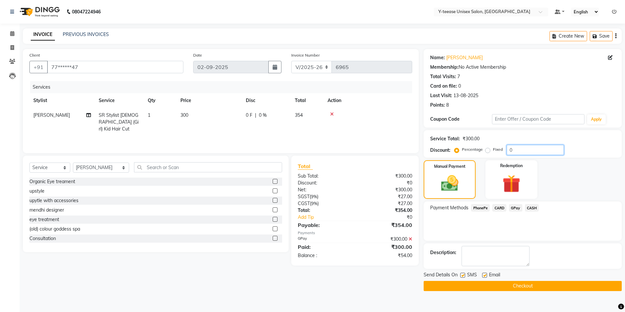
click at [526, 151] on input "0" at bounding box center [535, 150] width 57 height 10
click at [410, 238] on icon at bounding box center [411, 239] width 4 height 5
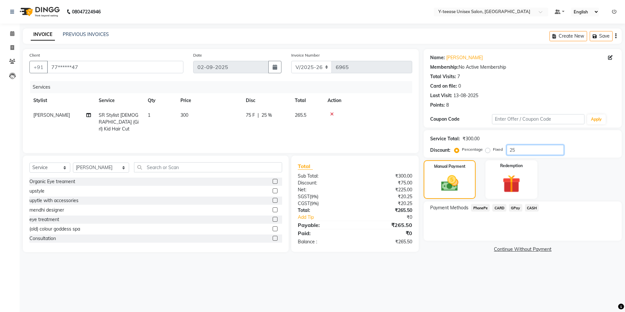
click at [524, 149] on input "25" at bounding box center [535, 150] width 57 height 10
type input "2"
type input "15"
click at [516, 206] on span "GPay" at bounding box center [515, 208] width 13 height 8
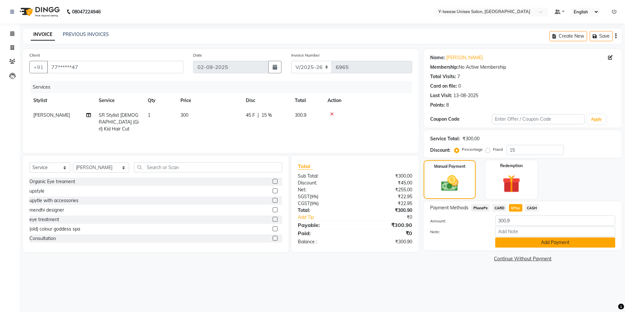
click at [523, 245] on button "Add Payment" at bounding box center [555, 242] width 120 height 10
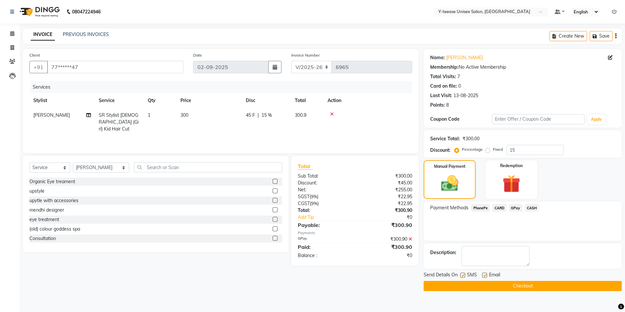
click at [509, 282] on button "Checkout" at bounding box center [523, 286] width 198 height 10
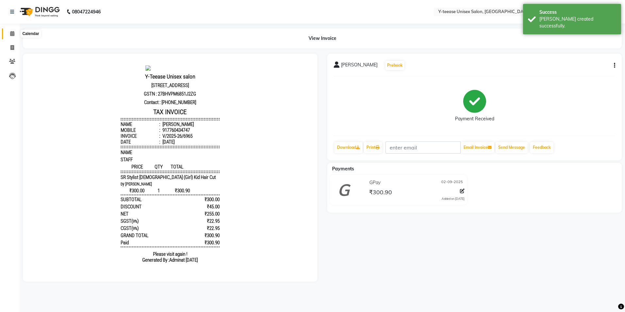
click at [13, 31] on icon at bounding box center [12, 33] width 4 height 5
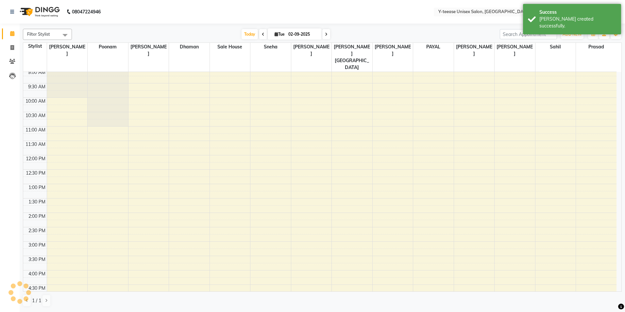
scroll to position [33, 0]
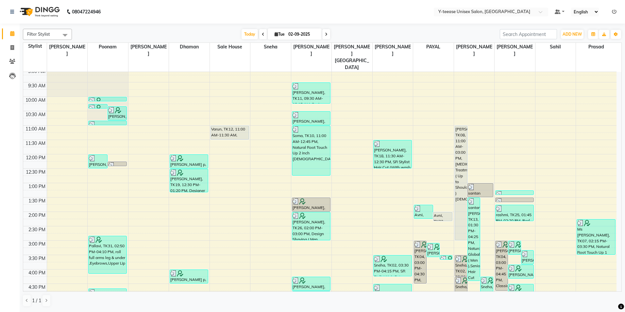
click at [262, 34] on icon at bounding box center [263, 34] width 3 height 4
type input "01-09-2025"
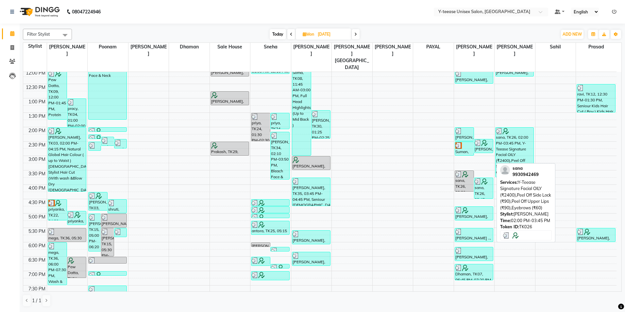
scroll to position [100, 0]
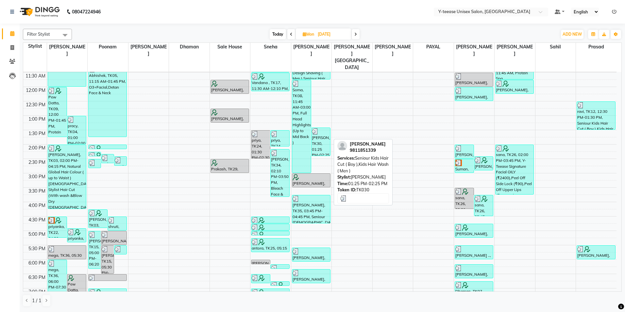
click at [314, 137] on div "kakoli, TK30, 01:25 PM-02:25 PM, Seniour Kids Hair Cut ( Boy ),Kids Hair Wash (…" at bounding box center [321, 142] width 19 height 28
select select "3"
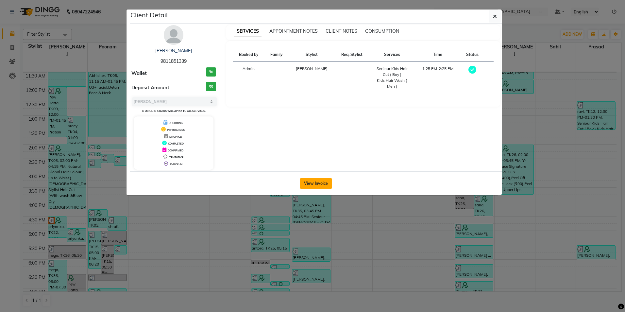
click at [314, 186] on button "View Invoice" at bounding box center [316, 183] width 32 height 10
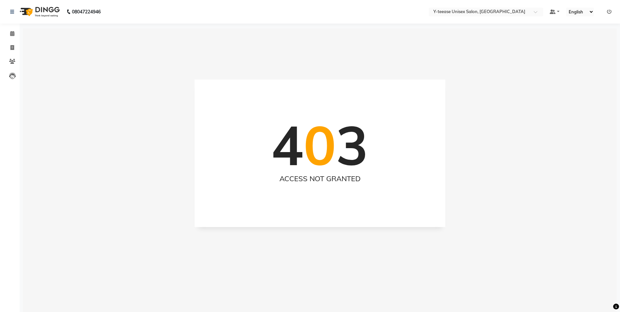
click at [608, 12] on icon at bounding box center [609, 11] width 5 height 5
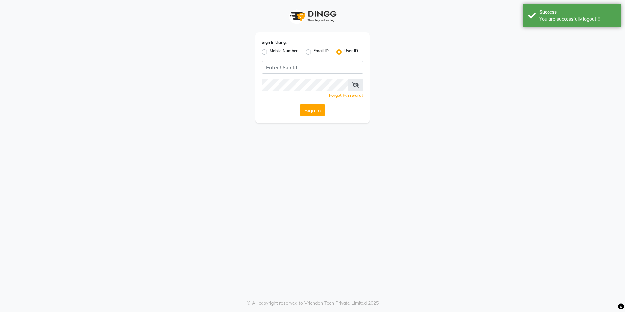
type input "8999679795"
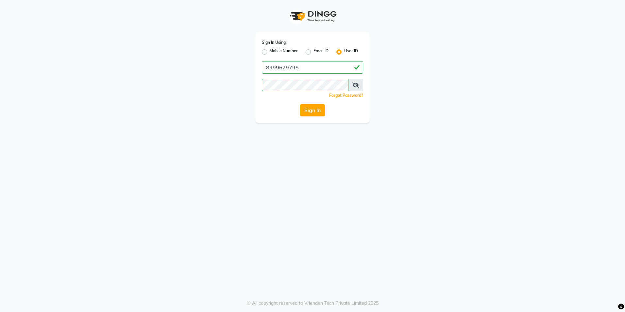
click at [270, 52] on label "Mobile Number" at bounding box center [284, 52] width 28 height 8
click at [270, 52] on input "Mobile Number" at bounding box center [272, 50] width 4 height 4
radio input "true"
radio input "false"
drag, startPoint x: 296, startPoint y: 68, endPoint x: 323, endPoint y: 67, distance: 26.5
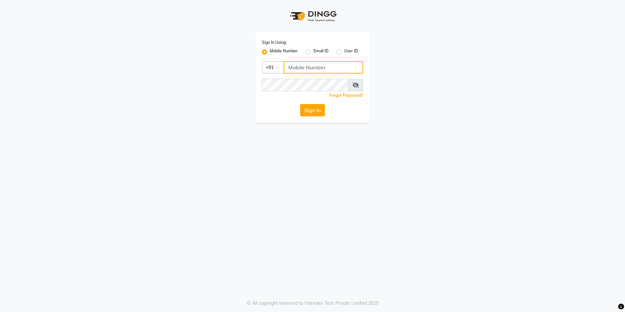
click at [297, 68] on input "Username" at bounding box center [323, 67] width 79 height 12
click at [320, 105] on button "Sign In" at bounding box center [312, 110] width 25 height 12
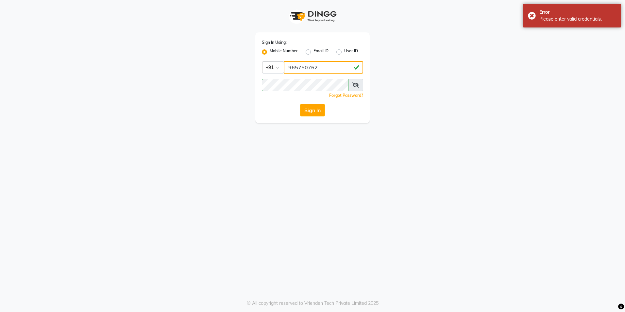
click at [305, 70] on input "965750762" at bounding box center [323, 67] width 79 height 12
type input "9657530762"
click at [308, 110] on button "Sign In" at bounding box center [312, 110] width 25 height 12
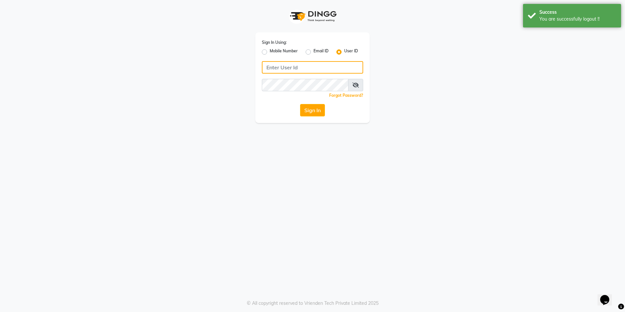
type input "8999679795"
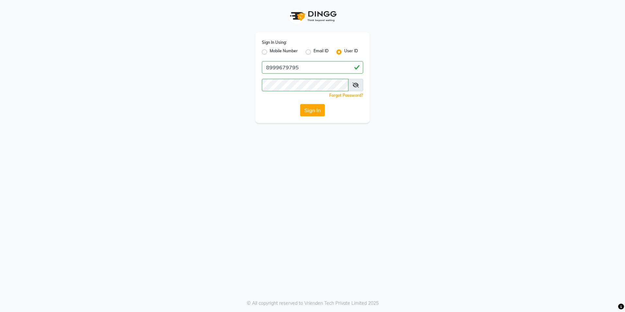
click at [270, 51] on label "Mobile Number" at bounding box center [284, 52] width 28 height 8
click at [270, 51] on input "Mobile Number" at bounding box center [272, 50] width 4 height 4
radio input "true"
radio input "false"
click at [298, 68] on input "Username" at bounding box center [323, 67] width 79 height 12
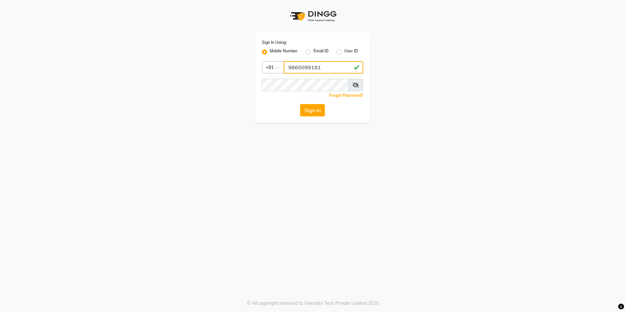
type input "9860099181"
click at [312, 112] on button "Sign In" at bounding box center [312, 110] width 25 height 12
